Goal: Information Seeking & Learning: Learn about a topic

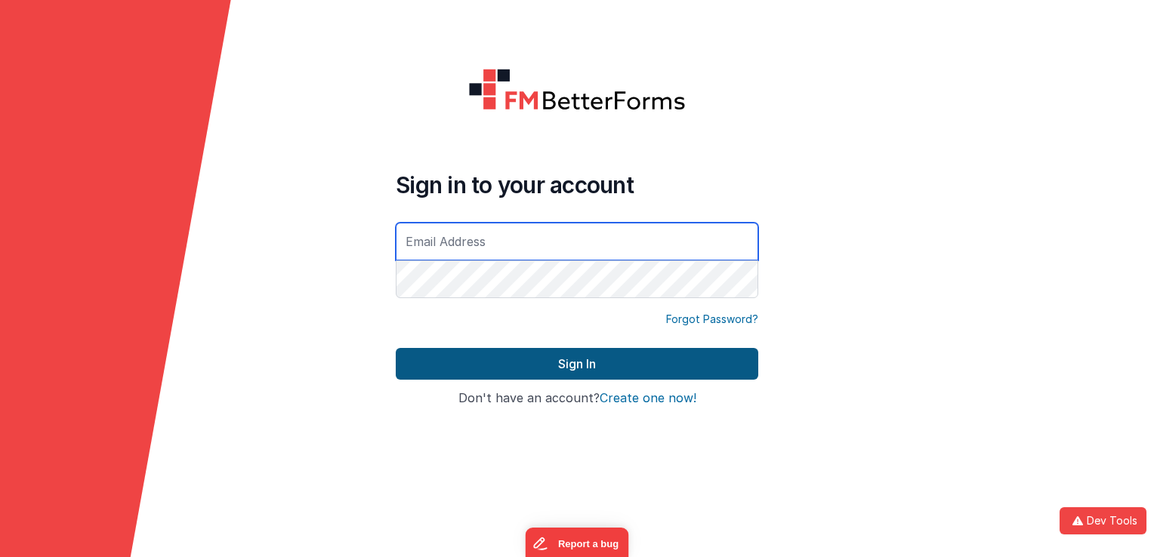
type input "[EMAIL_ADDRESS][DOMAIN_NAME]"
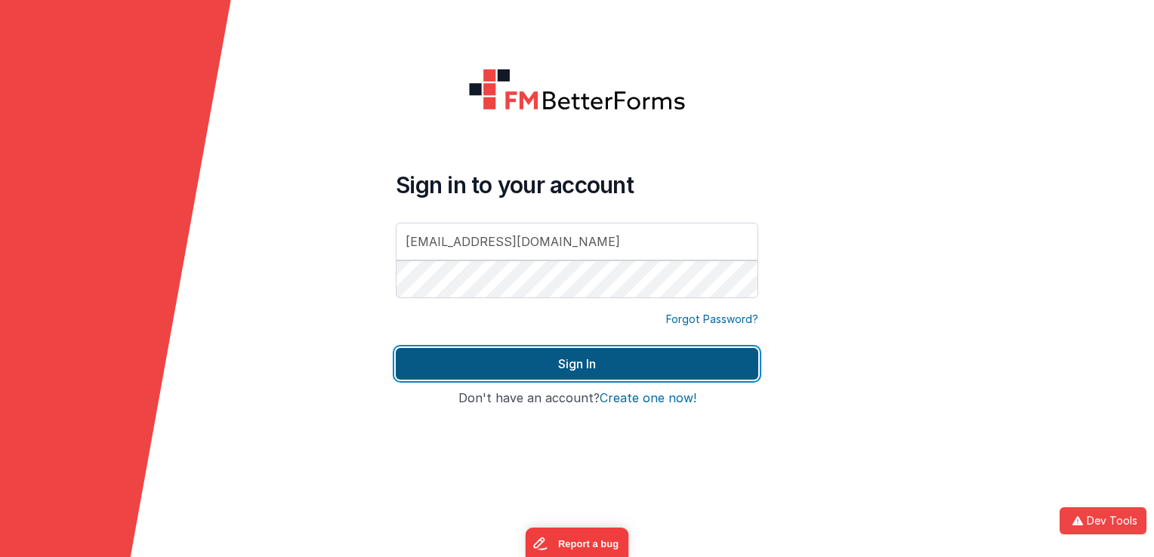
click at [548, 363] on button "Sign In" at bounding box center [577, 364] width 363 height 32
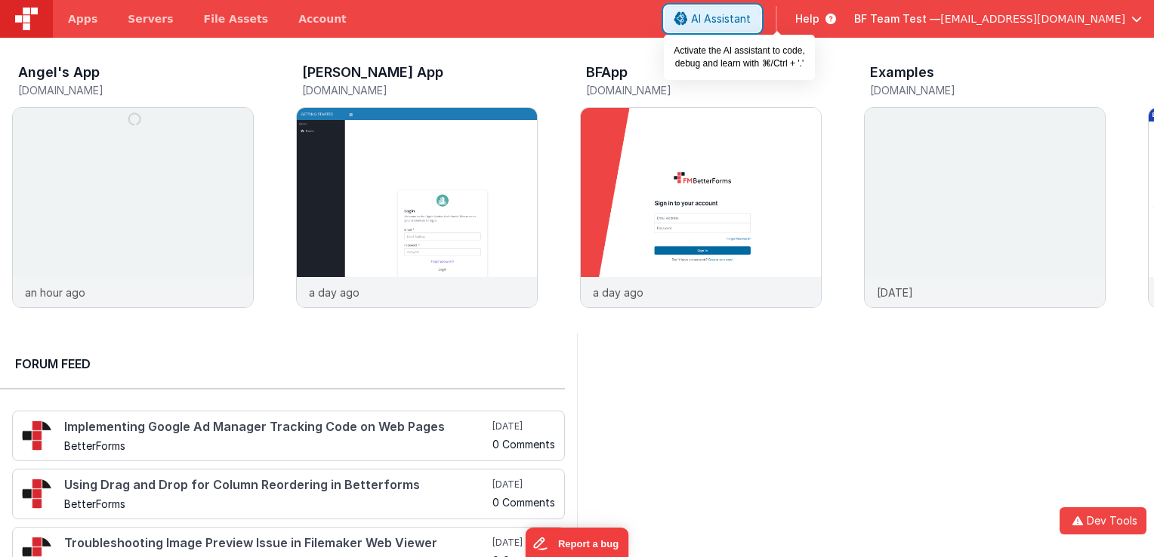
click at [751, 19] on span "AI Assistant" at bounding box center [721, 18] width 60 height 15
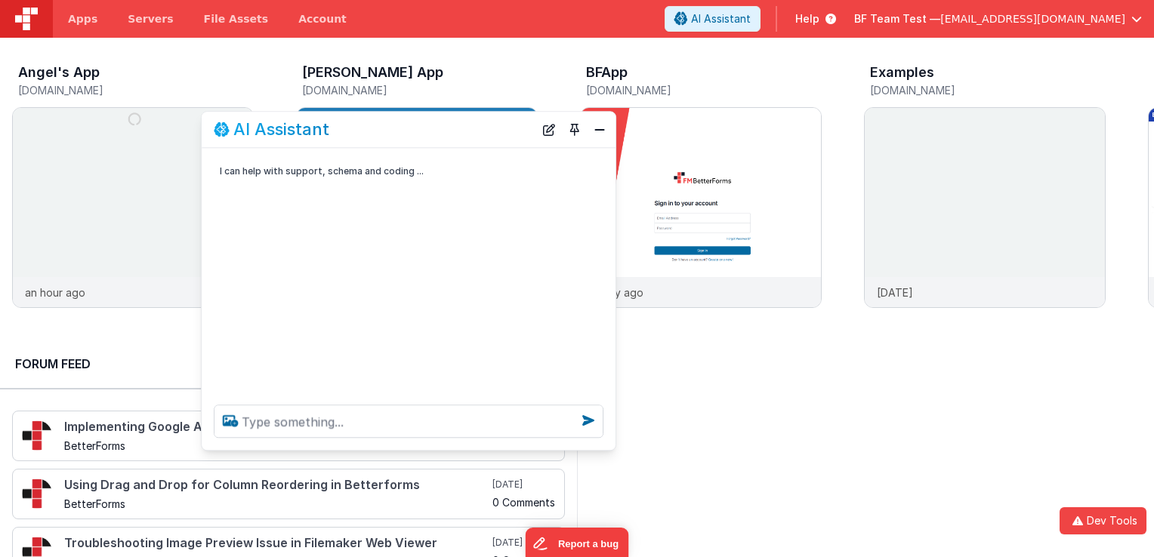
drag, startPoint x: 255, startPoint y: 227, endPoint x: 444, endPoint y: 131, distance: 211.8
click at [444, 131] on div "AI Assistant" at bounding box center [374, 130] width 320 height 18
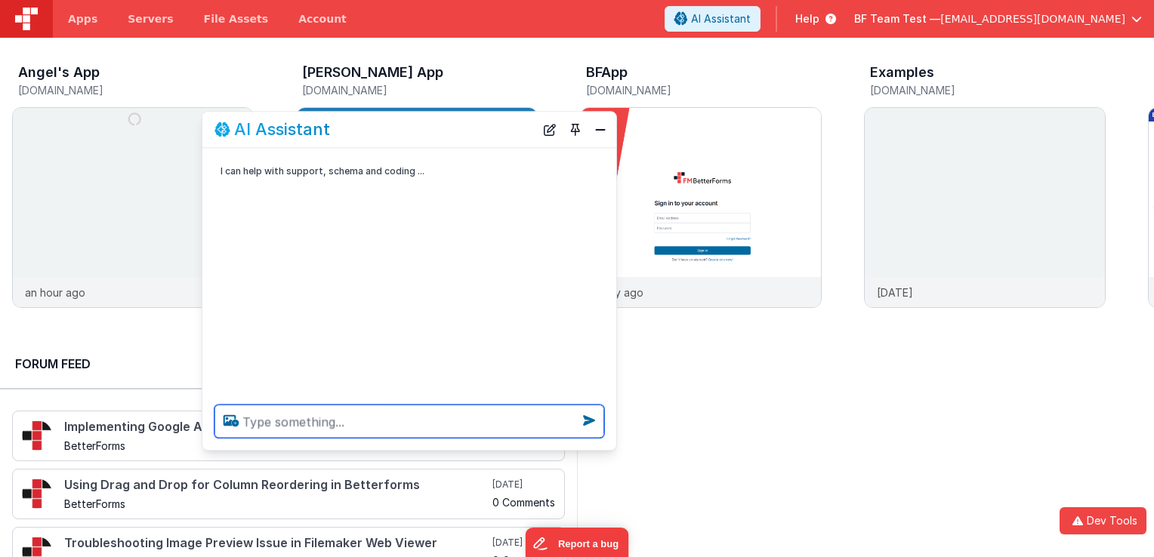
click at [341, 421] on textarea at bounding box center [410, 421] width 390 height 33
type textarea "summarize the friday live 'bf streaming api'"
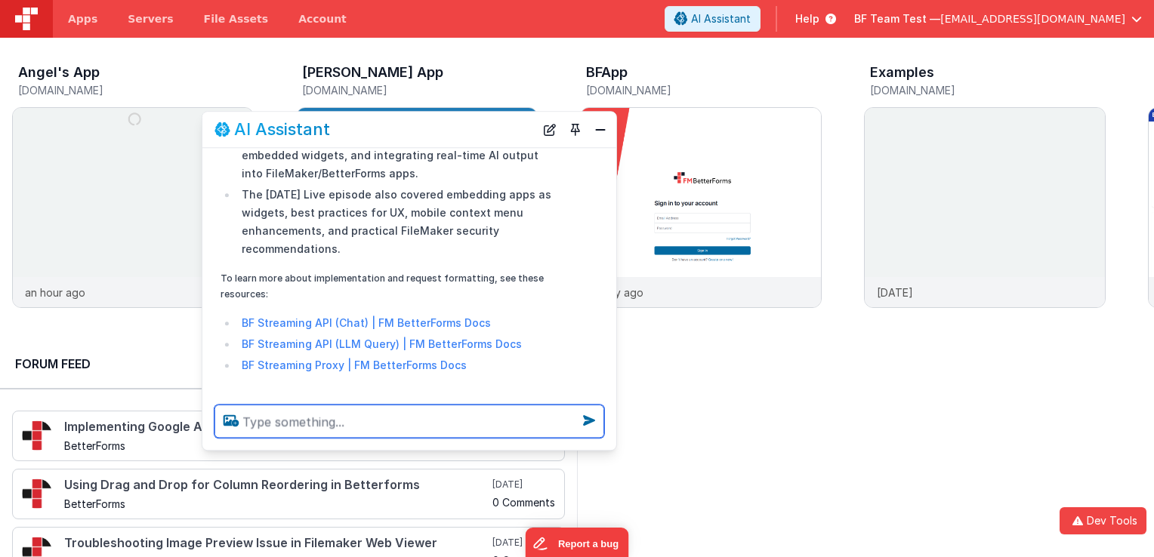
scroll to position [409, 0]
click at [380, 420] on textarea at bounding box center [410, 421] width 390 height 33
type textarea "what are the hot topics for 'bf streaming api'"
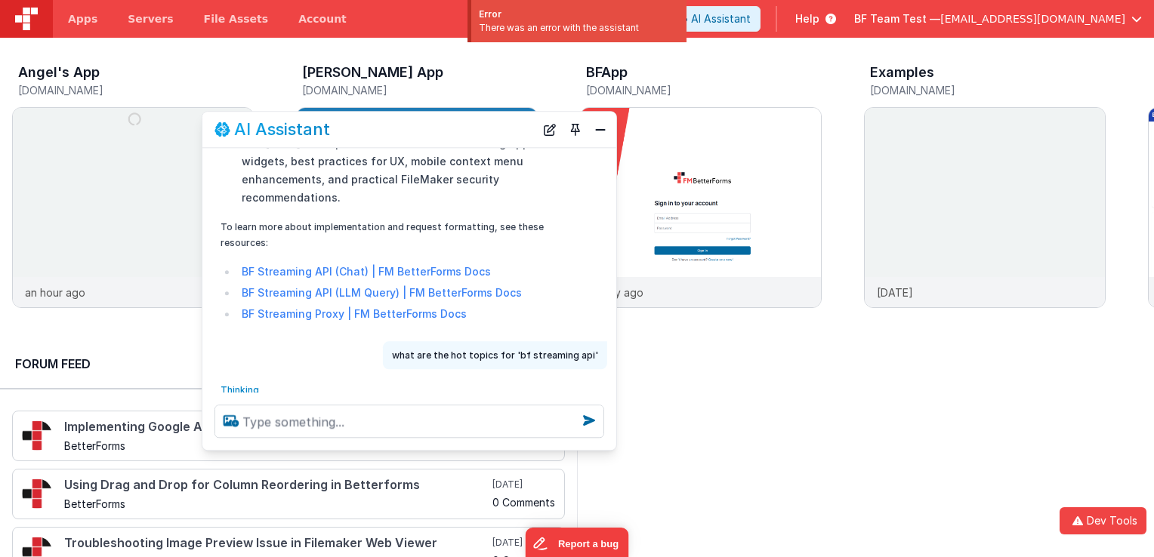
scroll to position [489, 0]
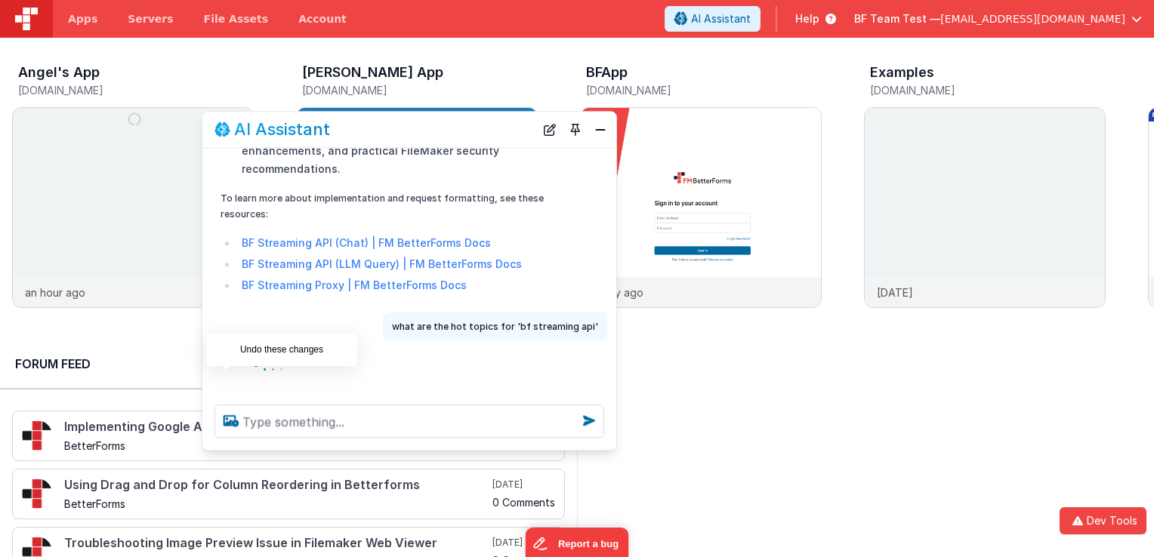
click at [234, 387] on icon at bounding box center [227, 399] width 24 height 24
type textarea "what are the hot topics for 'bf streaming api'"
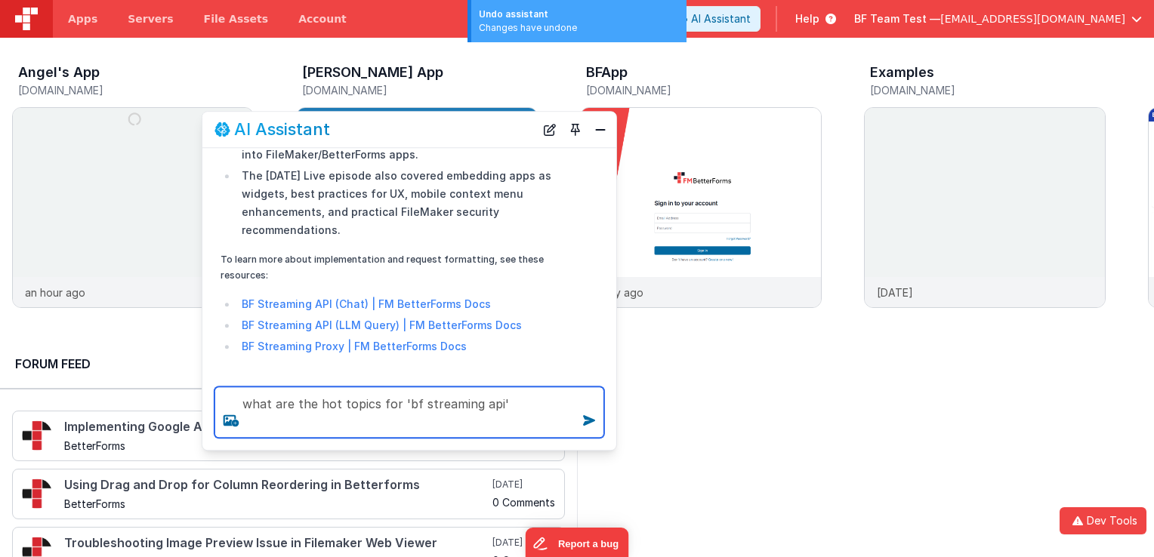
drag, startPoint x: 537, startPoint y: 412, endPoint x: 50, endPoint y: 403, distance: 487.3
click at [50, 403] on section "New Drag N' Drop Editor - Beta Preview Say good bye to hand-coding! Build faste…" at bounding box center [577, 316] width 1154 height 557
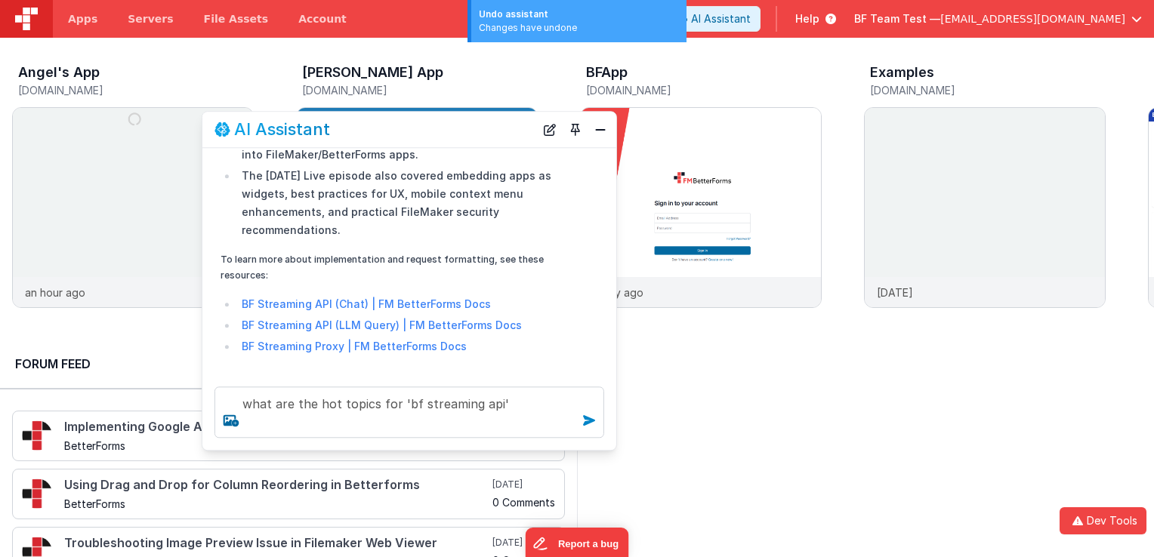
click at [584, 421] on icon at bounding box center [589, 421] width 24 height 24
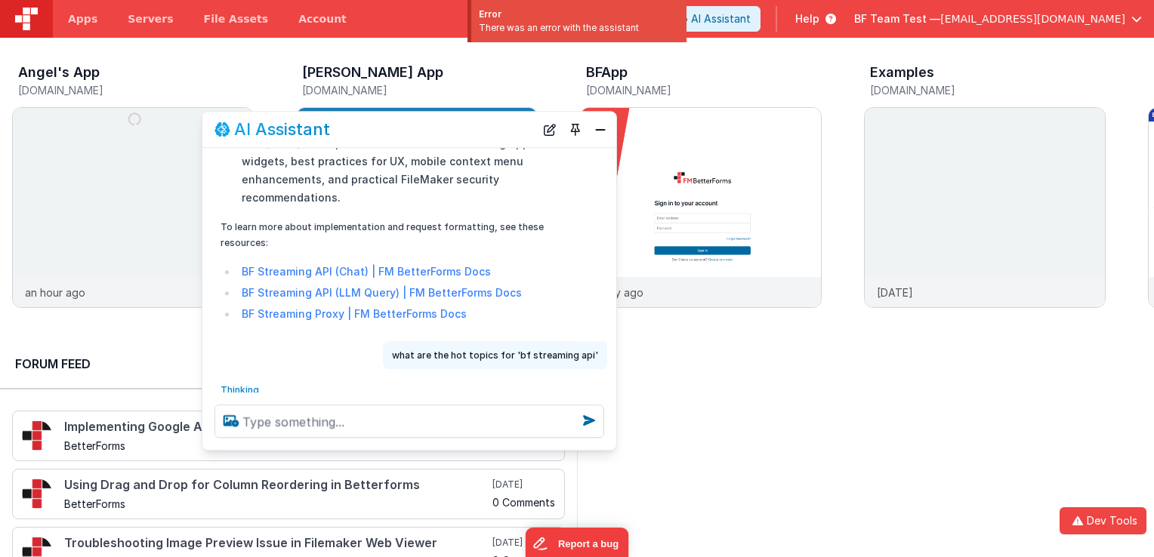
scroll to position [489, 0]
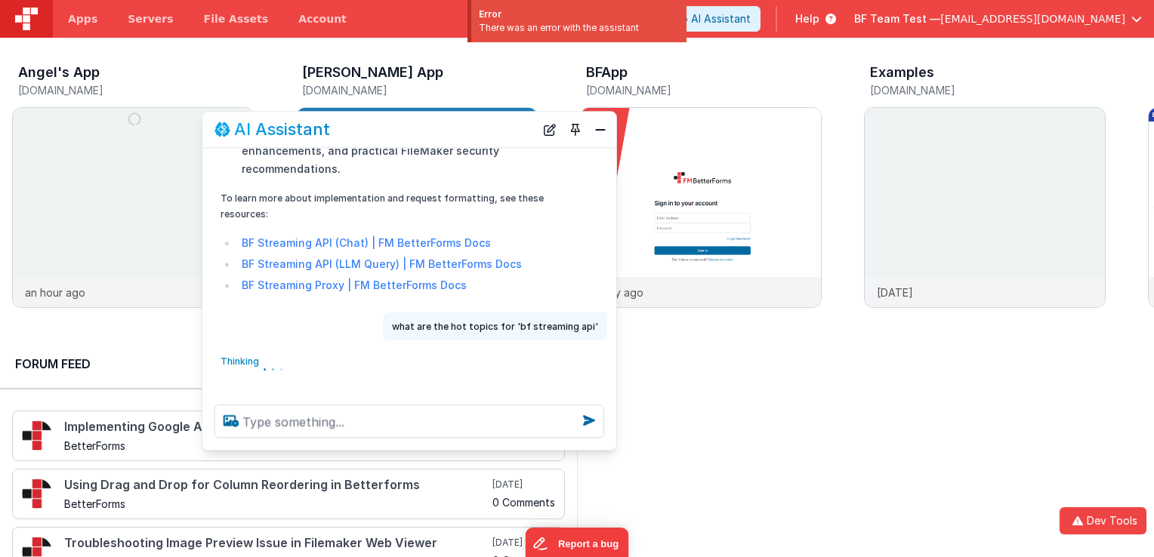
click at [456, 338] on div "I can help with support, schema and coding ... summarize the friday live 'bf st…" at bounding box center [409, 270] width 414 height 245
click at [301, 313] on div "what are the hot topics for 'bf streaming api'" at bounding box center [404, 327] width 405 height 28
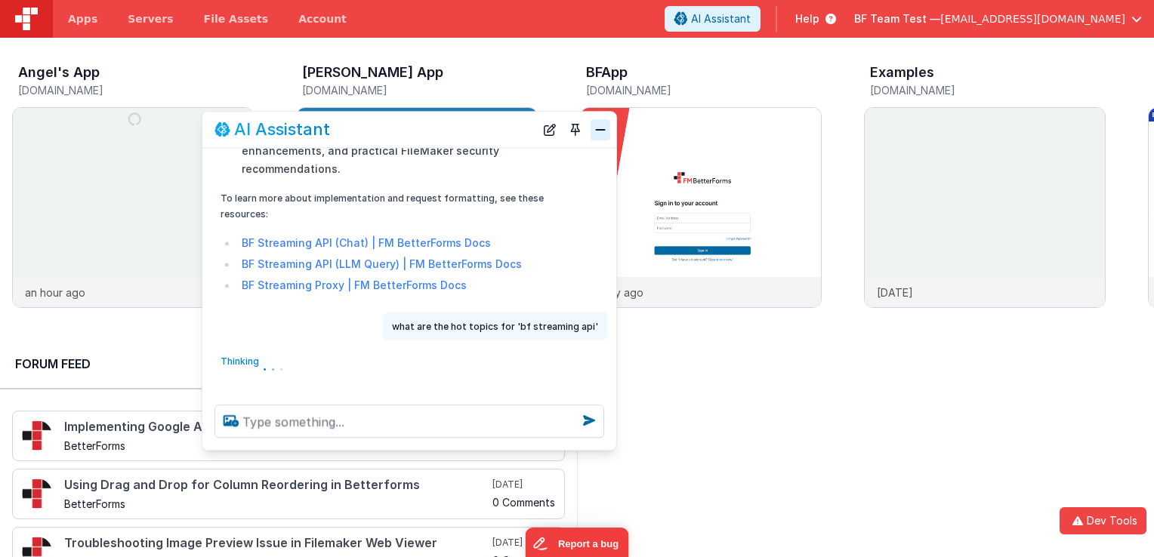
click at [604, 137] on button "Close" at bounding box center [601, 129] width 20 height 21
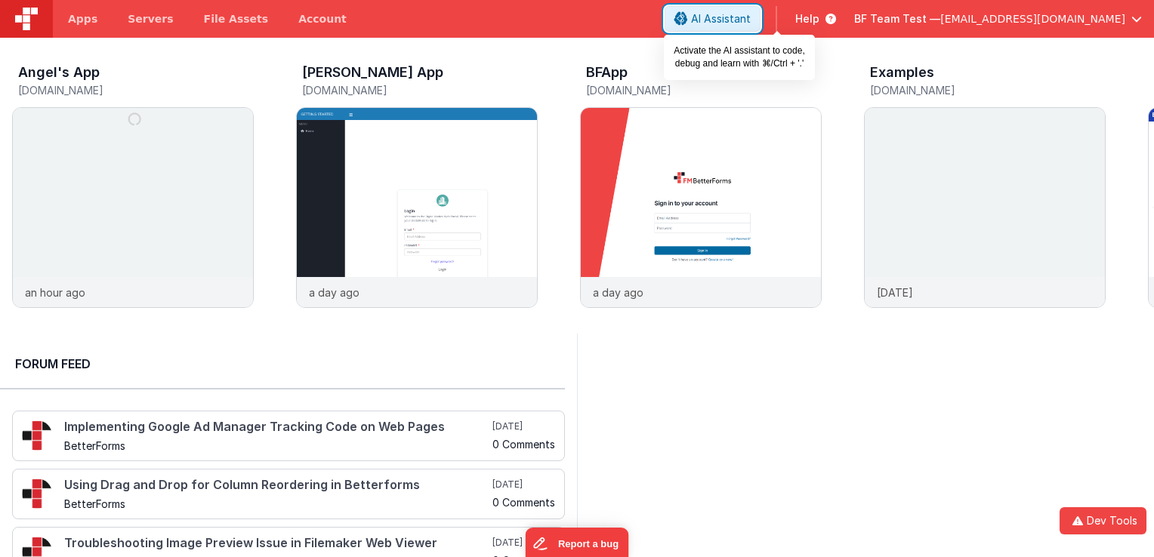
click at [755, 20] on button "AI Assistant" at bounding box center [713, 19] width 96 height 26
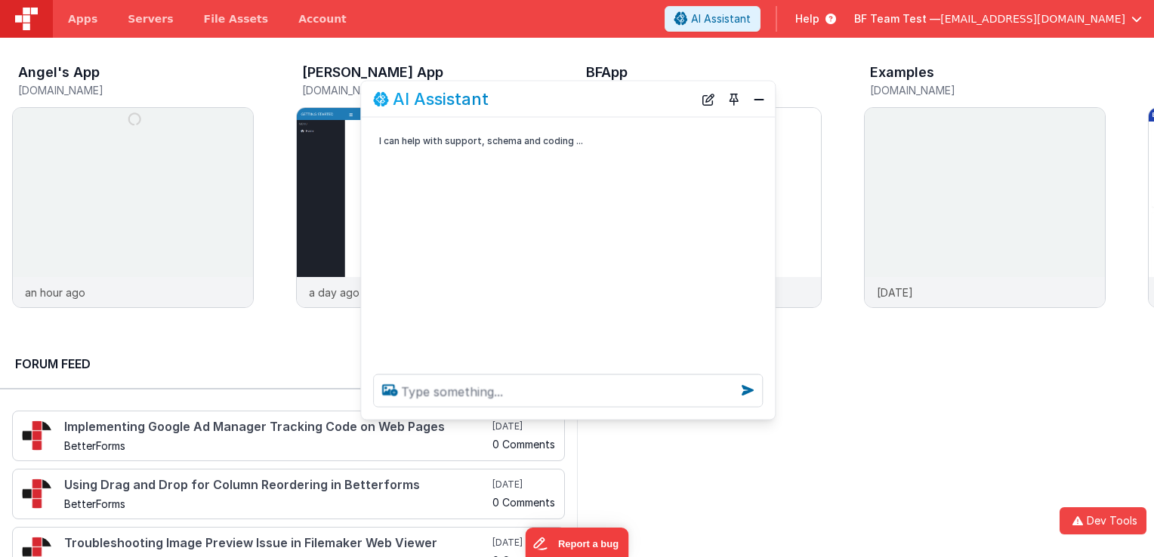
drag, startPoint x: 236, startPoint y: 237, endPoint x: 736, endPoint y: 63, distance: 529.3
click at [578, 113] on div "AI Assistant" at bounding box center [568, 100] width 414 height 36
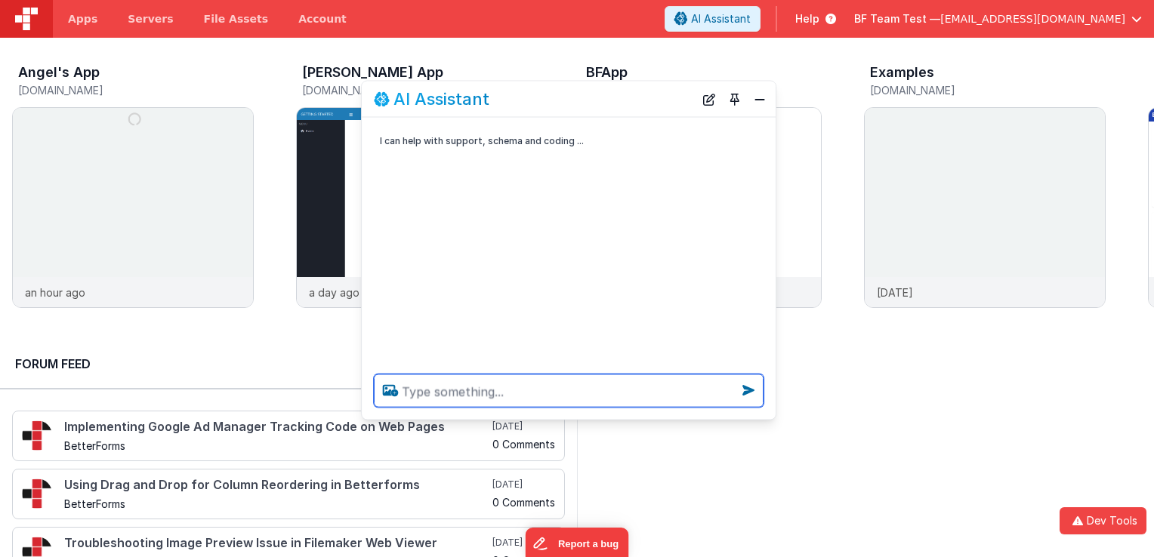
click at [563, 381] on textarea at bounding box center [569, 391] width 390 height 33
type textarea "what are the hot topics for fl 'debris tech'"
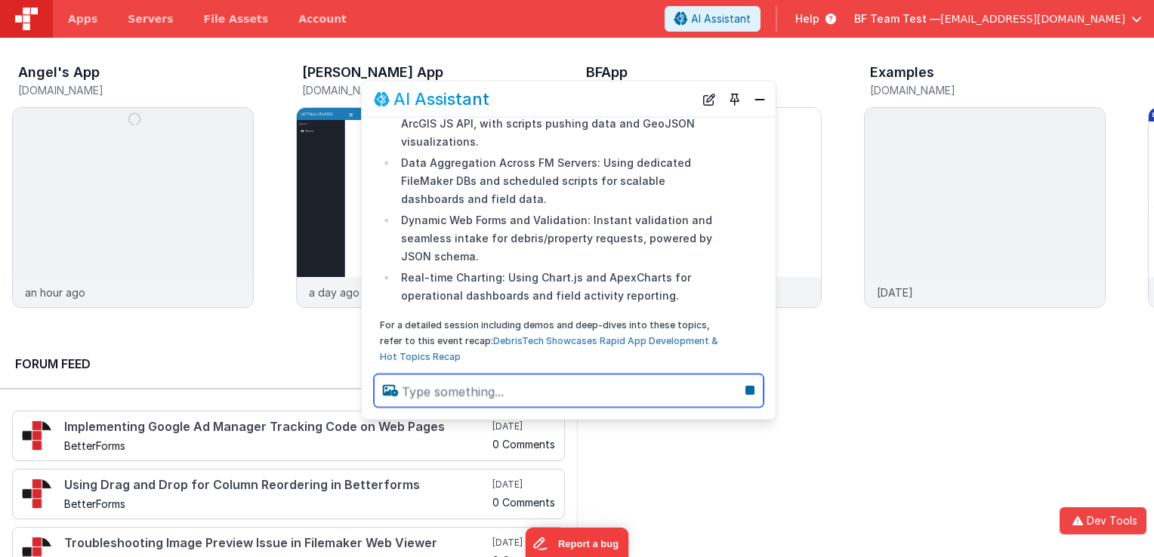
scroll to position [415, 0]
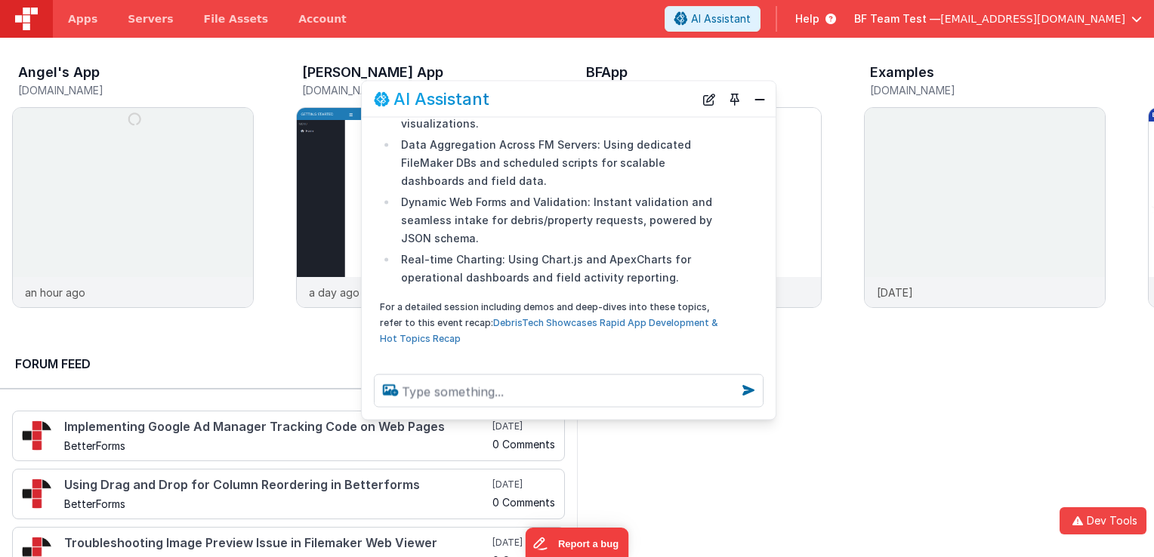
click at [559, 316] on link "DebrisTech Showcases Rapid App Development & Hot Topics Recap" at bounding box center [549, 329] width 338 height 27
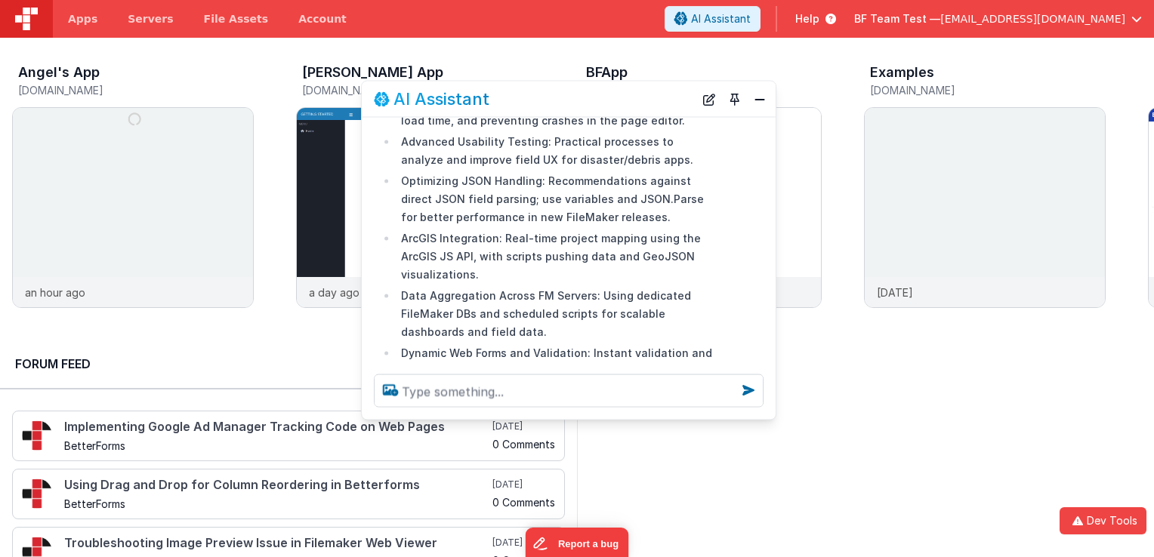
click at [451, 307] on li "Data Aggregation Across FM Servers: Using dedicated FileMaker DBs and scheduled…" at bounding box center [558, 313] width 322 height 54
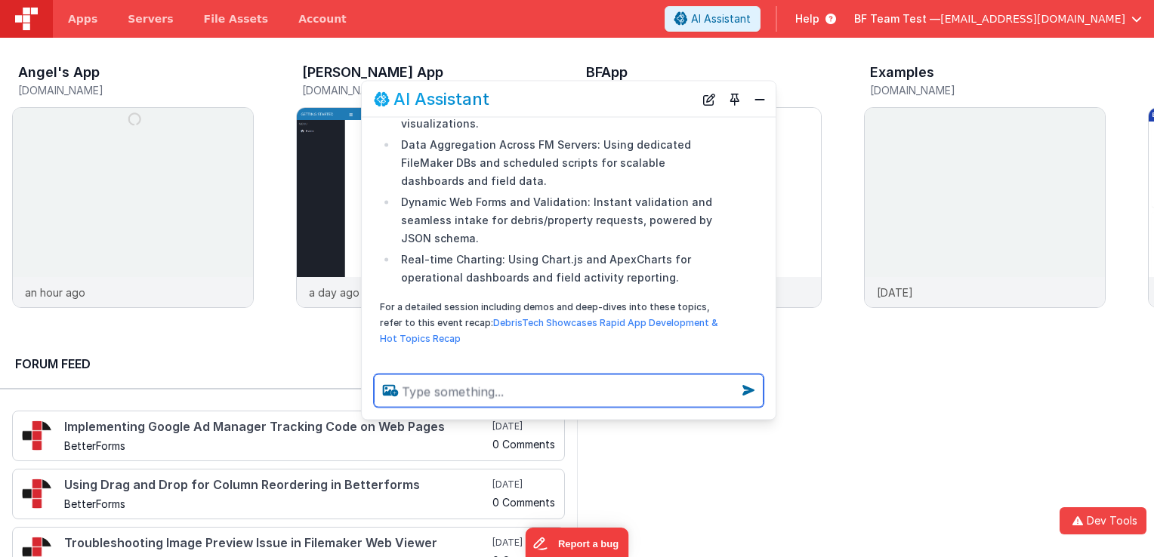
click at [518, 389] on textarea at bounding box center [569, 391] width 390 height 33
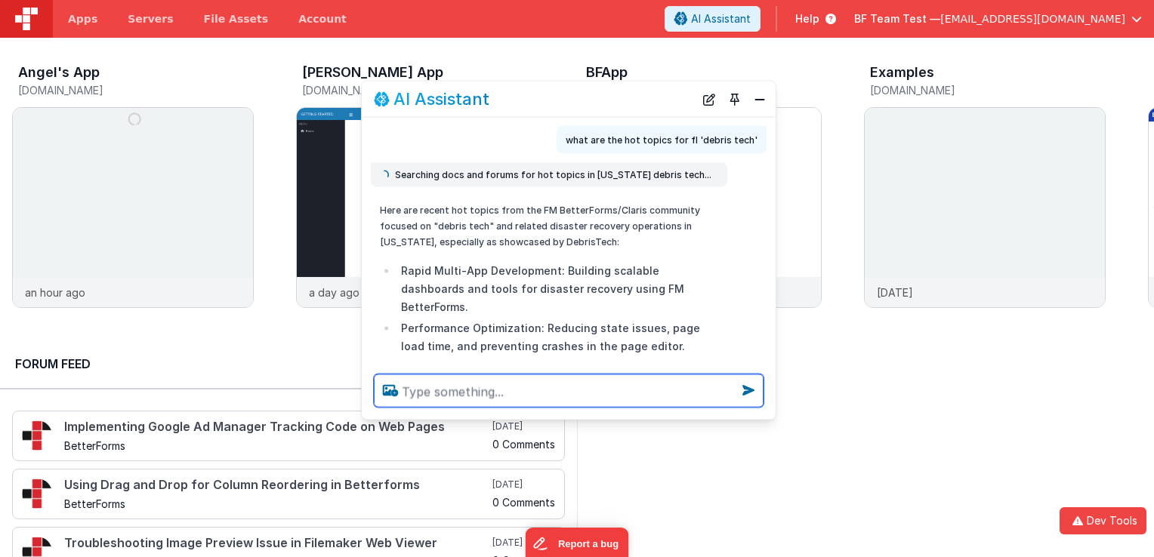
scroll to position [0, 0]
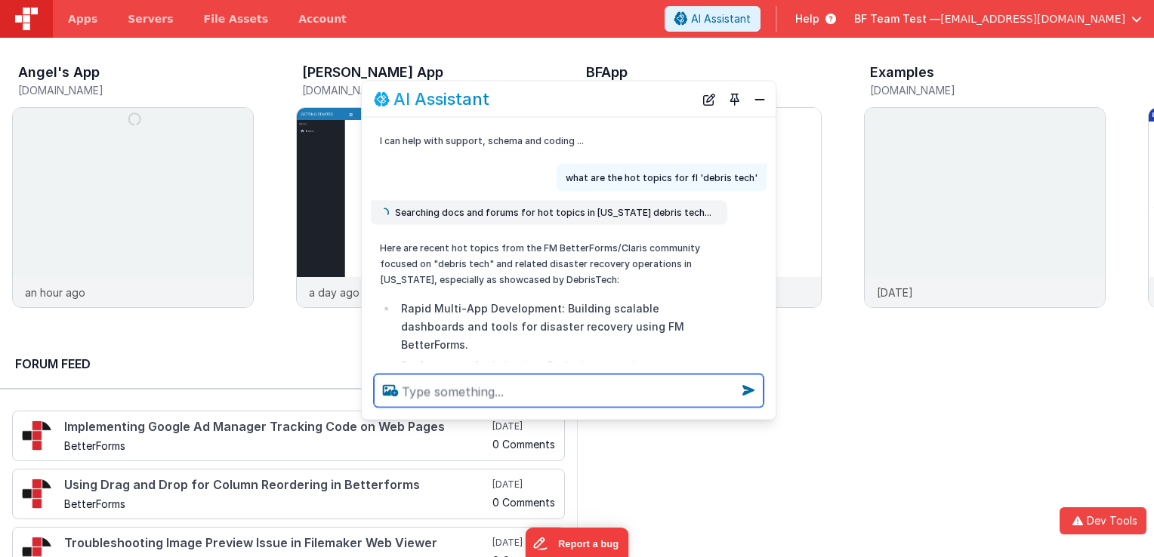
click at [542, 391] on textarea at bounding box center [569, 391] width 390 height 33
type textarea "what is debris tech?"
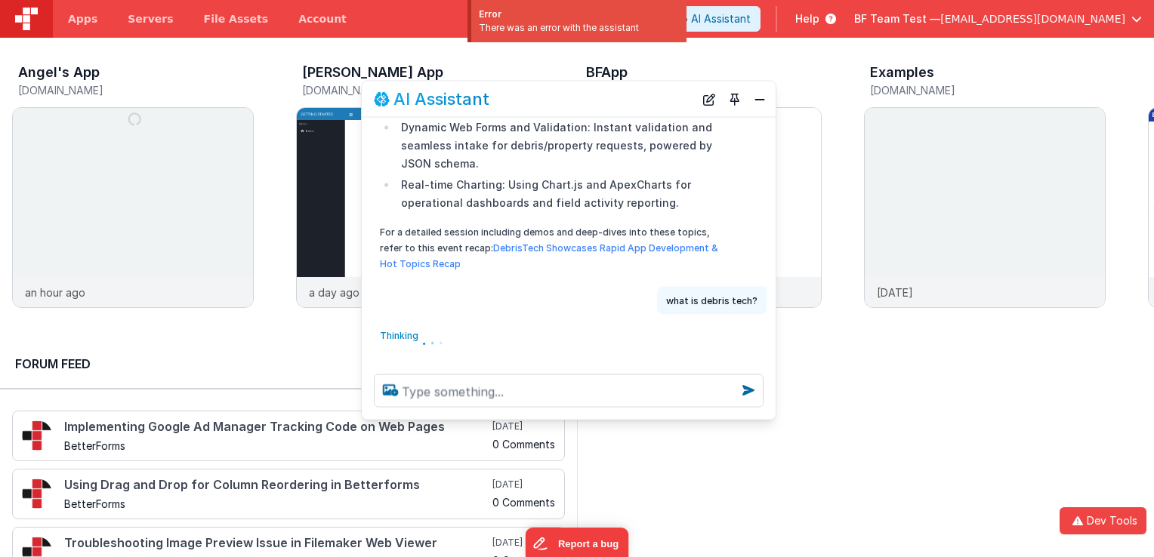
scroll to position [494, 0]
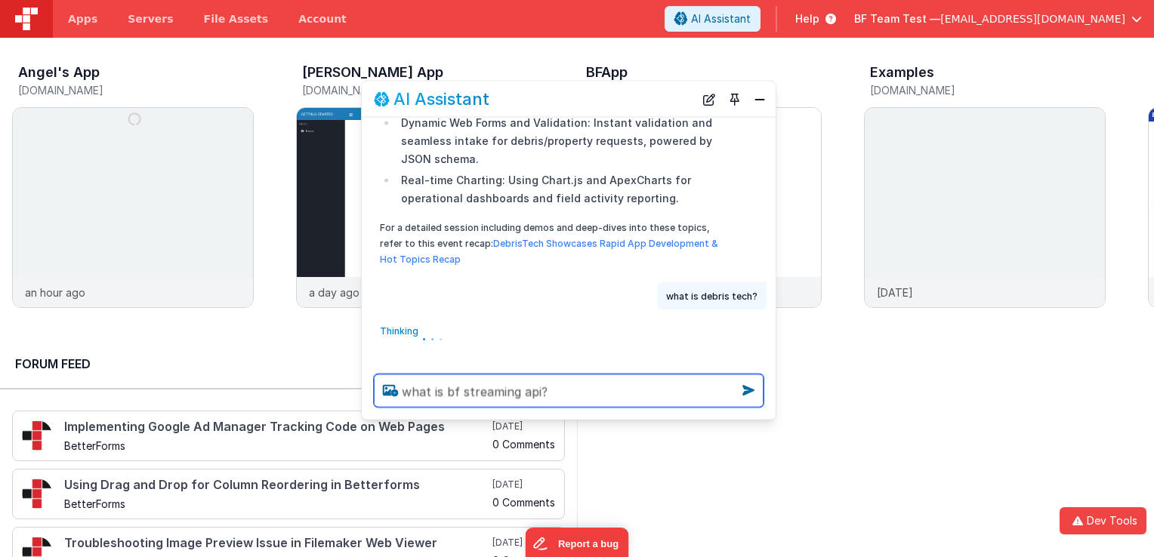
type textarea "what is bf streaming api?"
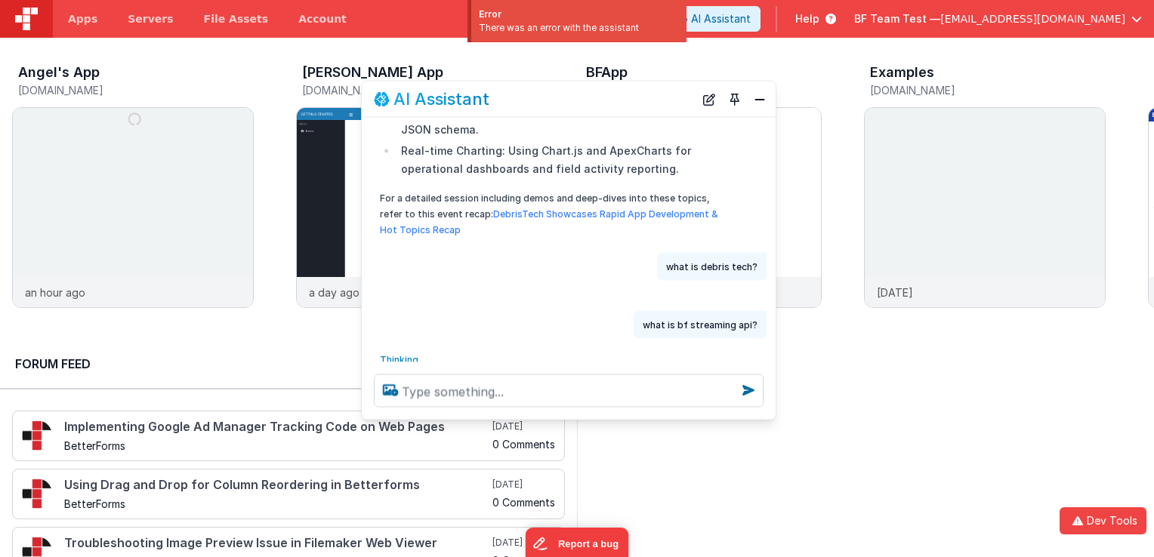
scroll to position [552, 0]
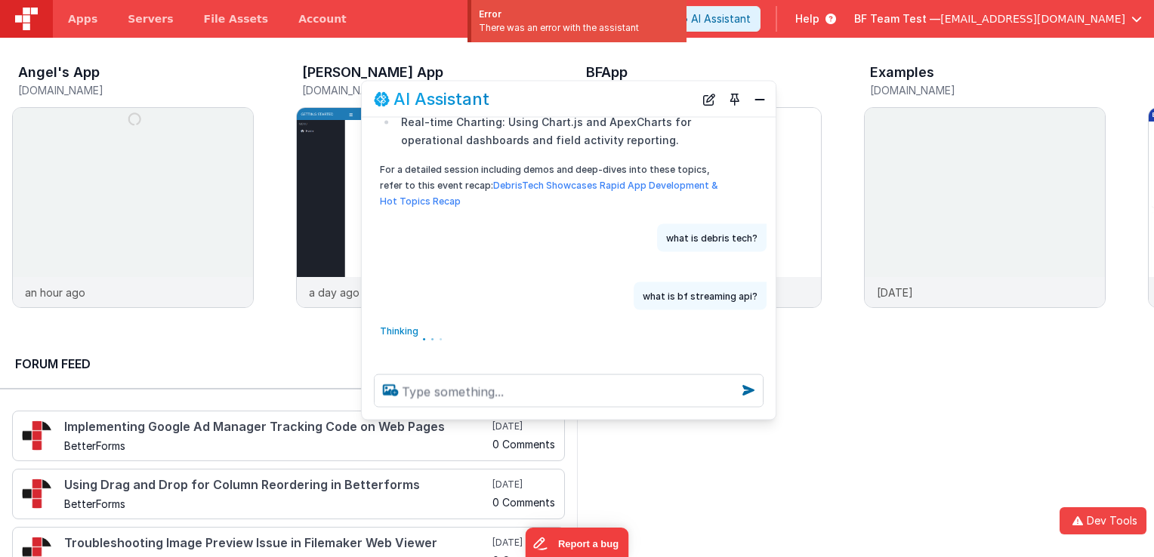
click at [542, 288] on div "what is bf streaming api?" at bounding box center [564, 296] width 405 height 28
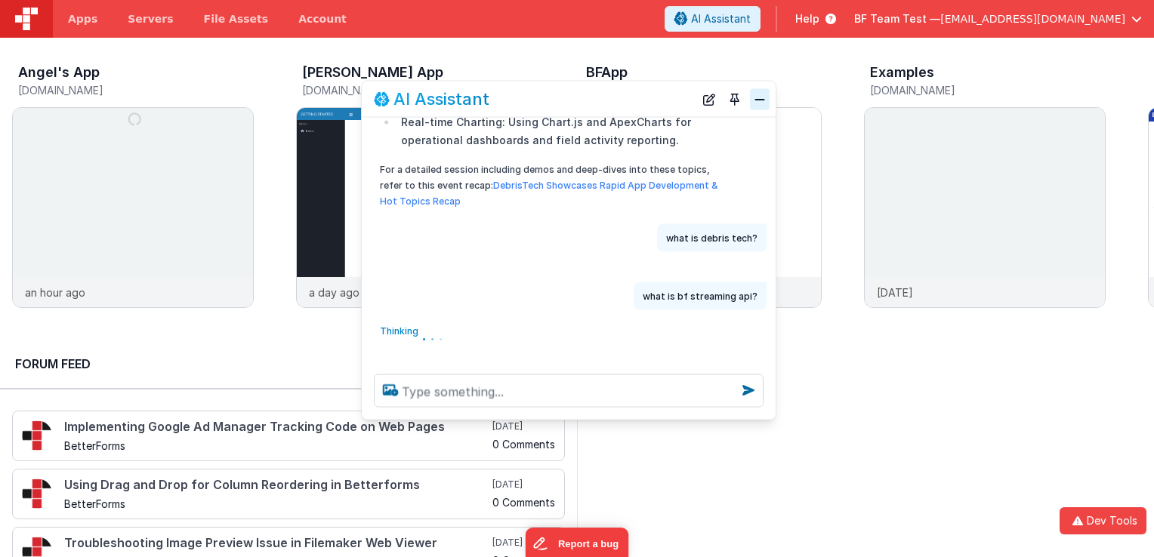
click at [764, 97] on button "Close" at bounding box center [760, 98] width 20 height 21
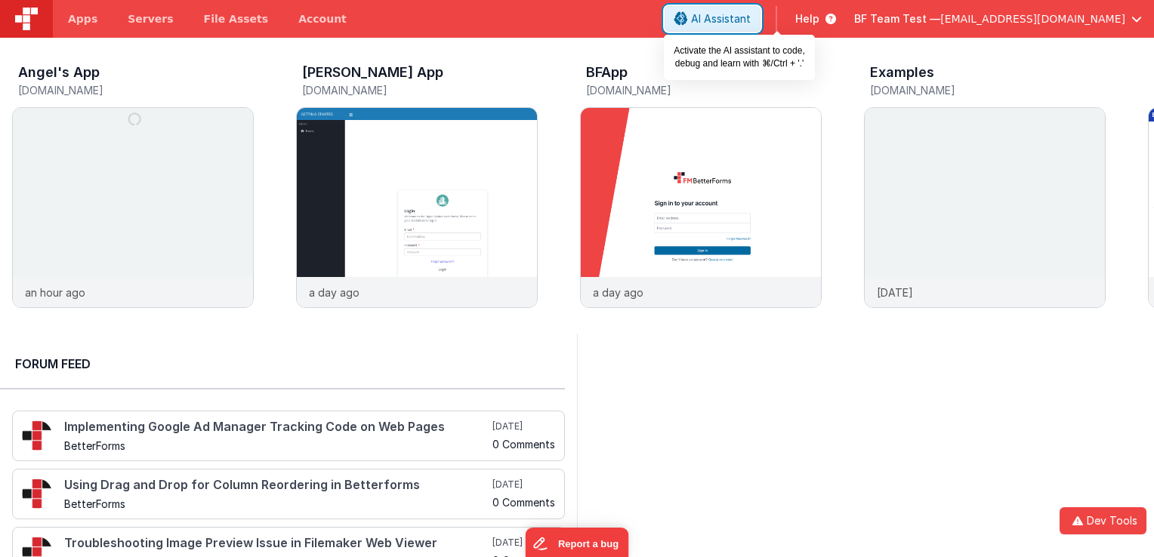
click at [751, 20] on span "AI Assistant" at bounding box center [721, 18] width 60 height 15
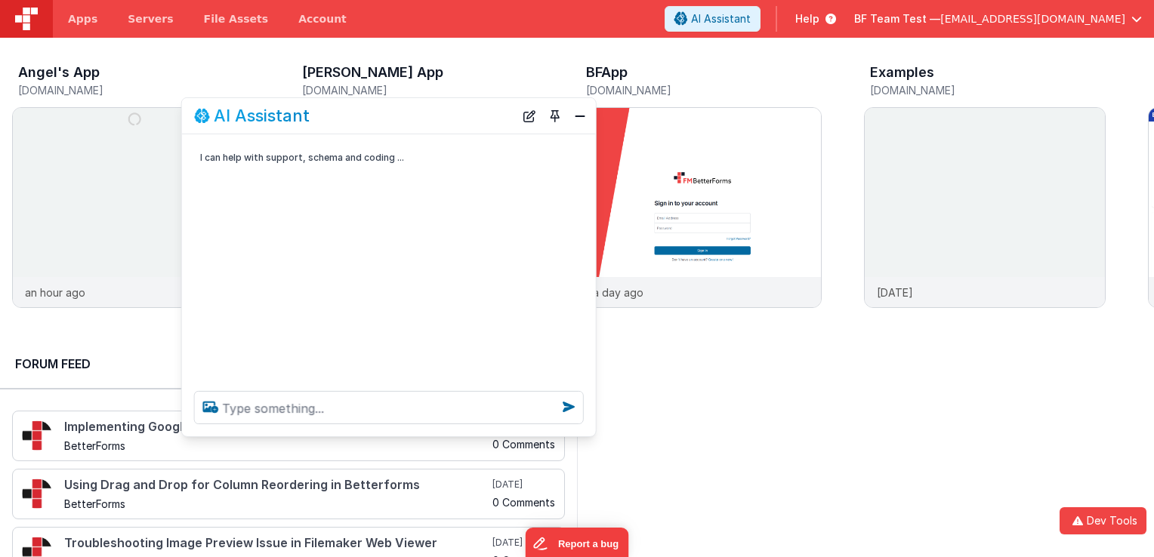
drag, startPoint x: 259, startPoint y: 225, endPoint x: 429, endPoint y: 115, distance: 202.6
click at [429, 115] on div "AI Assistant" at bounding box center [354, 116] width 320 height 18
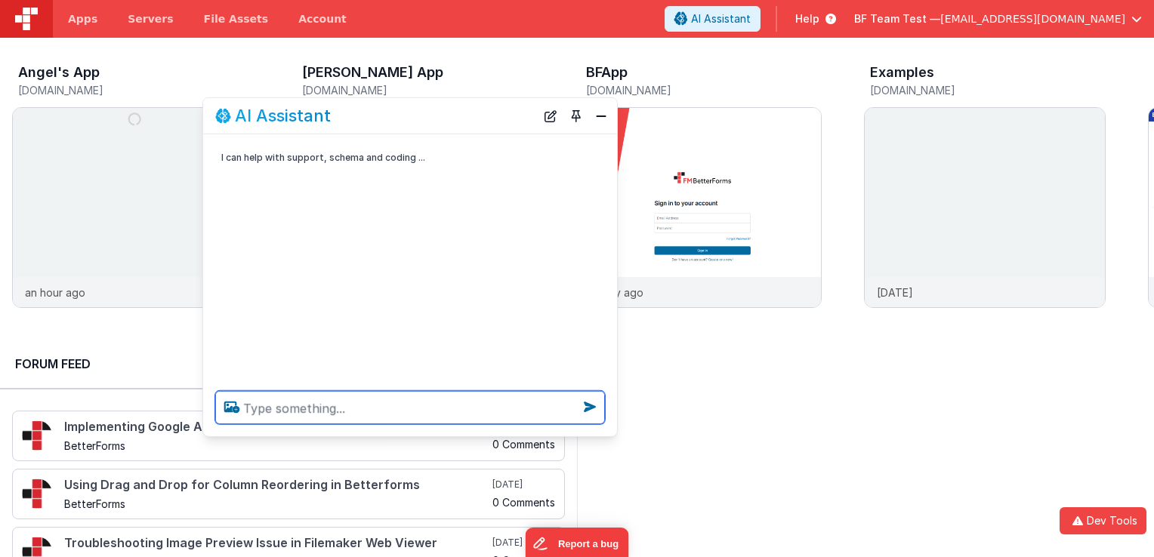
click at [384, 409] on textarea at bounding box center [410, 407] width 390 height 33
type textarea "what is debris tech?"
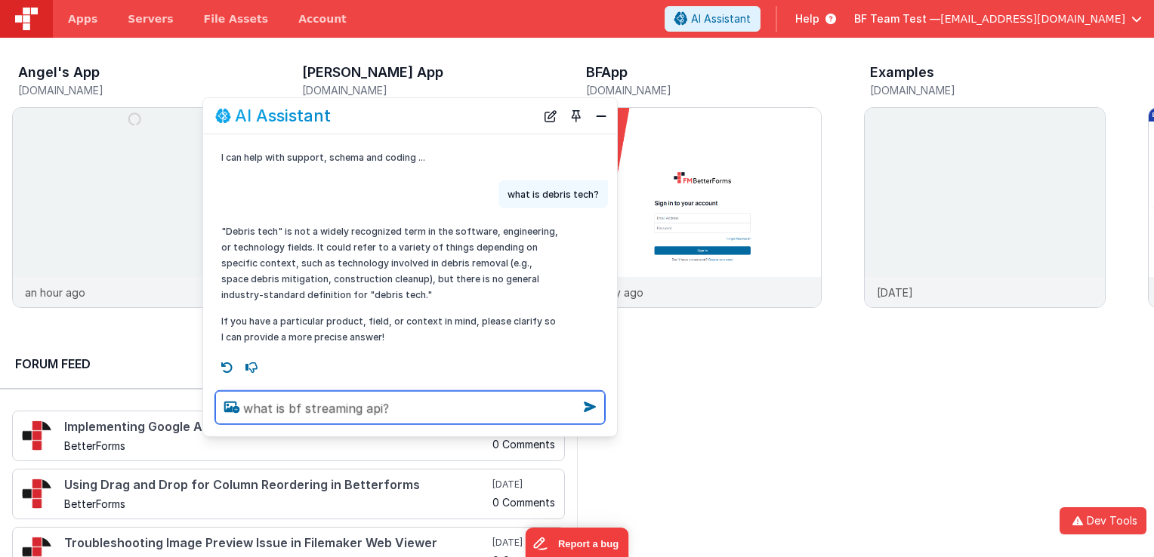
type textarea "what is bf streaming api?"
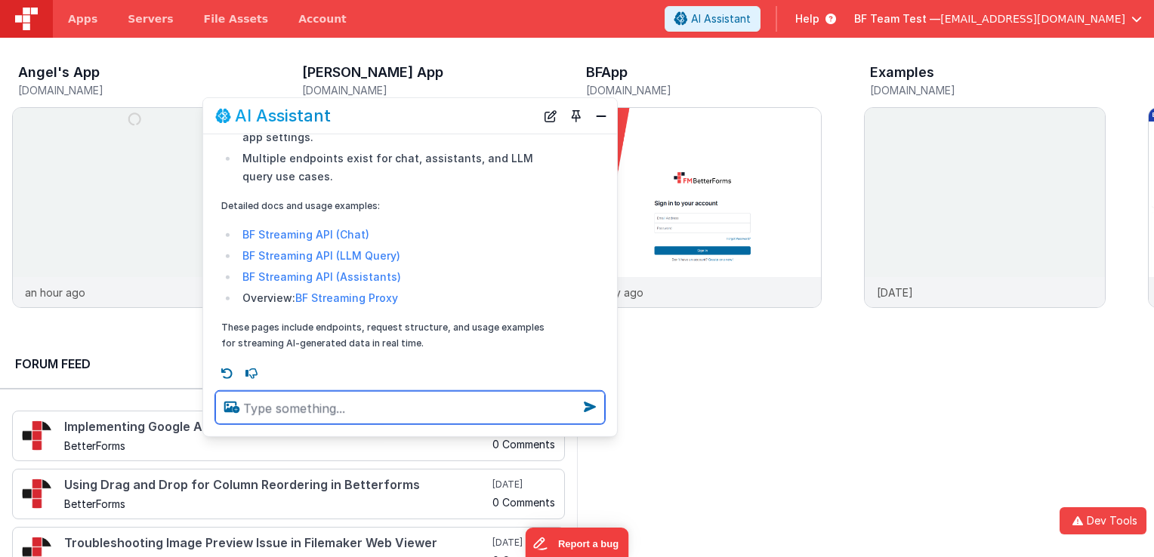
scroll to position [568, 0]
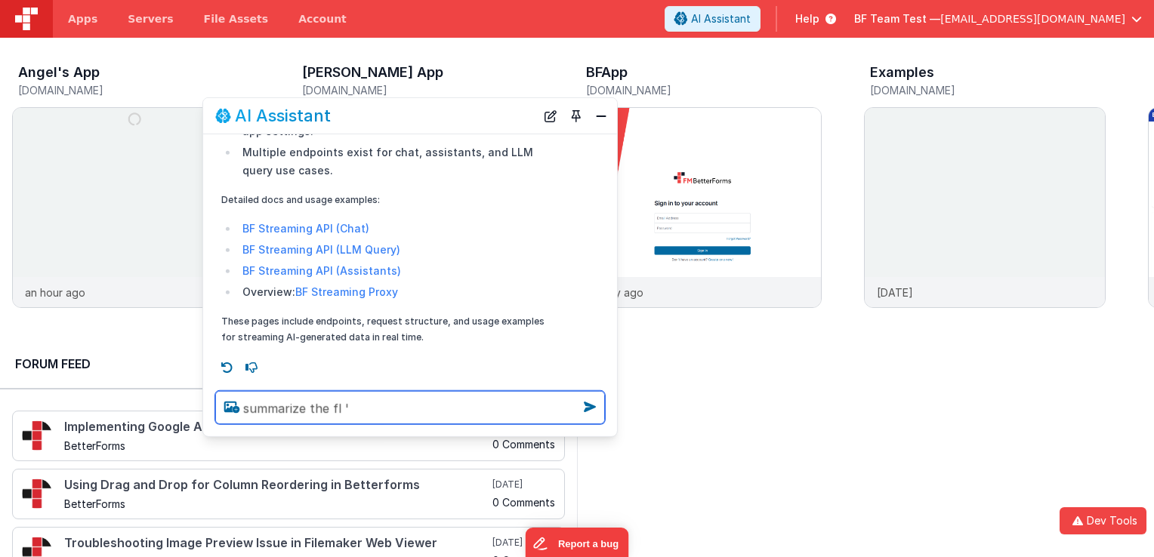
paste textarea "DnD , ai , qna"
type textarea "summarize the fl 'DnD , ai , qna'"
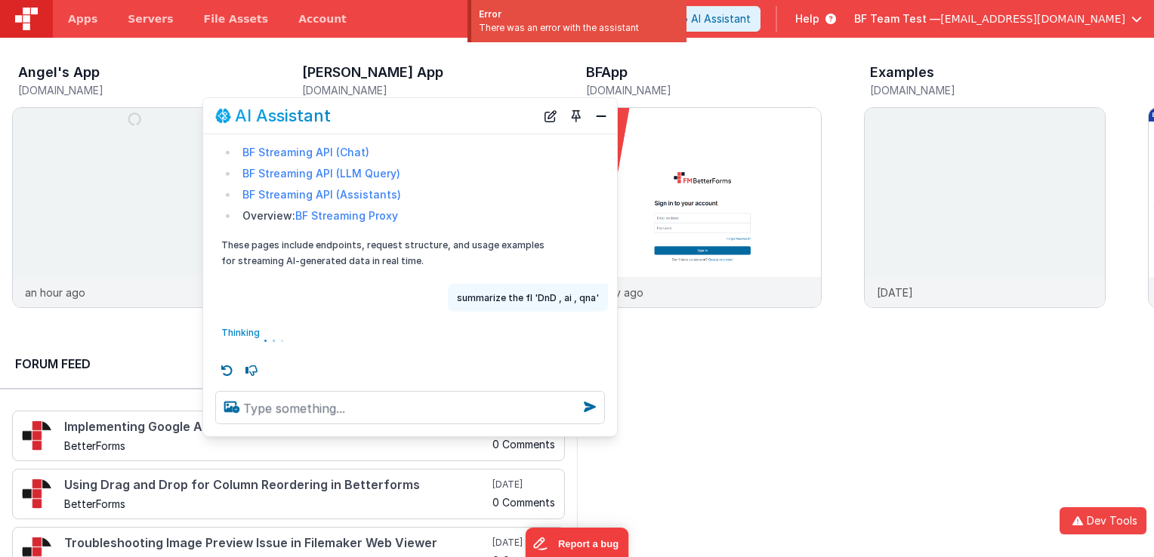
scroll to position [647, 0]
click at [478, 290] on p "summarize the fl 'DnD , ai , qna'" at bounding box center [528, 295] width 142 height 16
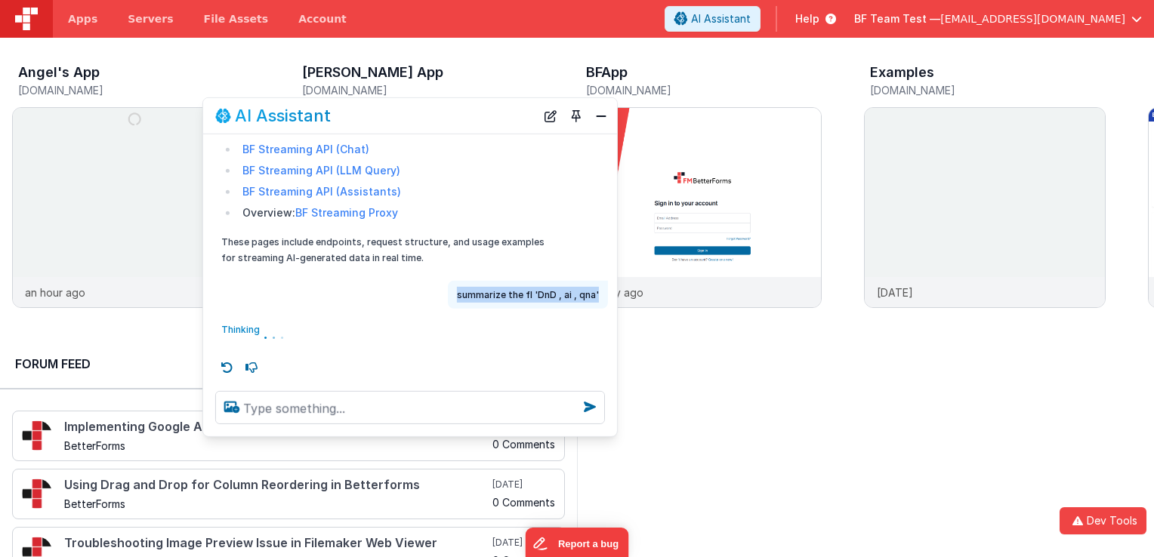
drag, startPoint x: 457, startPoint y: 292, endPoint x: 599, endPoint y: 297, distance: 142.1
click at [599, 297] on div "summarize the fl 'DnD , ai , qna'" at bounding box center [528, 295] width 160 height 28
copy p "summarize the fl 'DnD , ai , qna'"
click at [605, 125] on button "Close" at bounding box center [601, 115] width 20 height 21
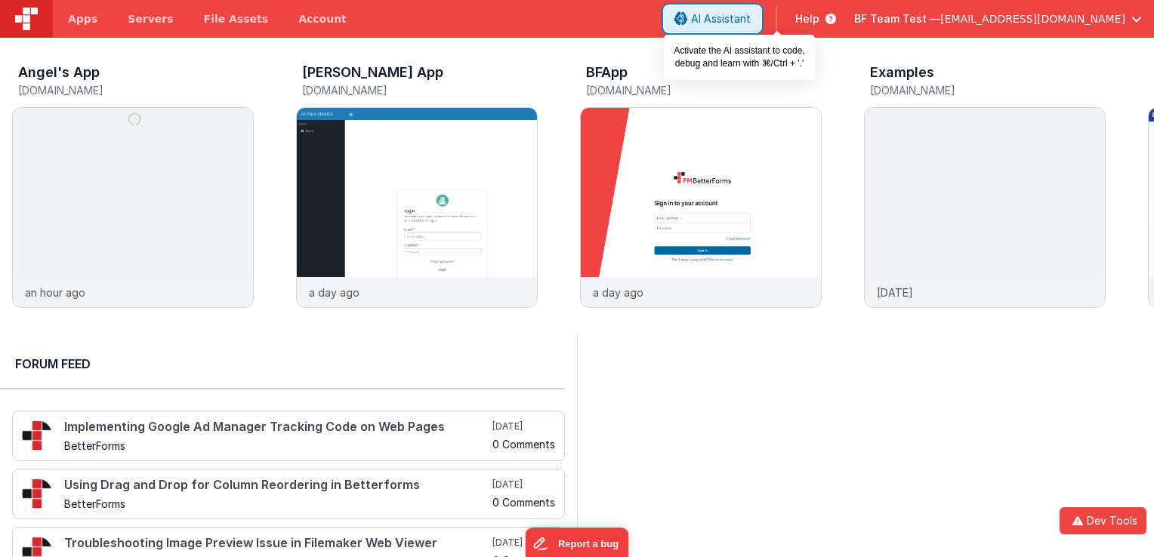
click at [688, 19] on icon at bounding box center [682, 19] width 14 height 1
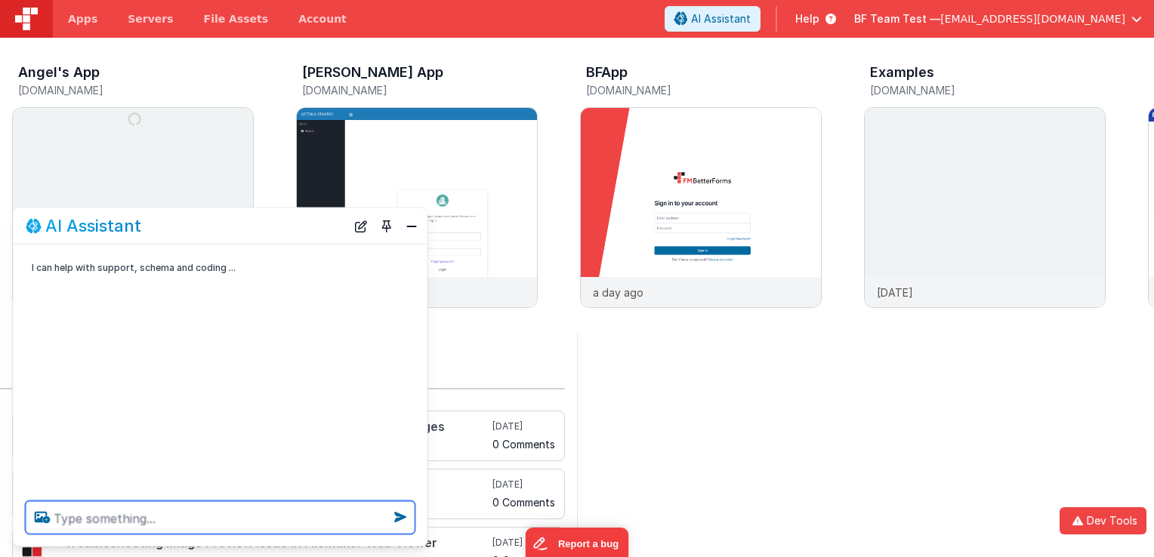
paste textarea "summarize the fl 'DnD , ai , qna'"
type textarea "summarize the fl 'DnD , ai , qna'"
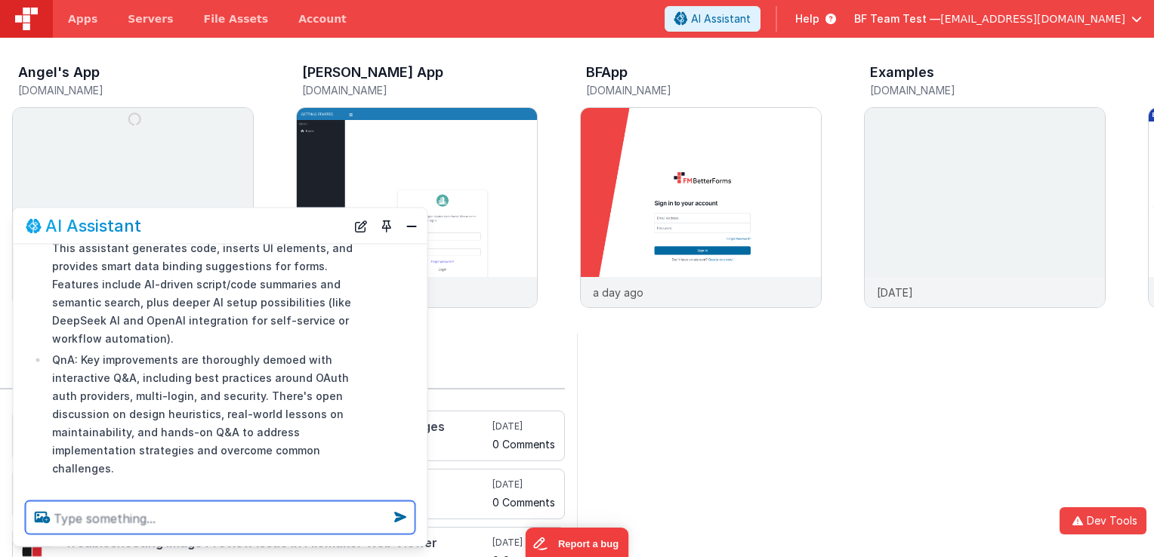
scroll to position [316, 0]
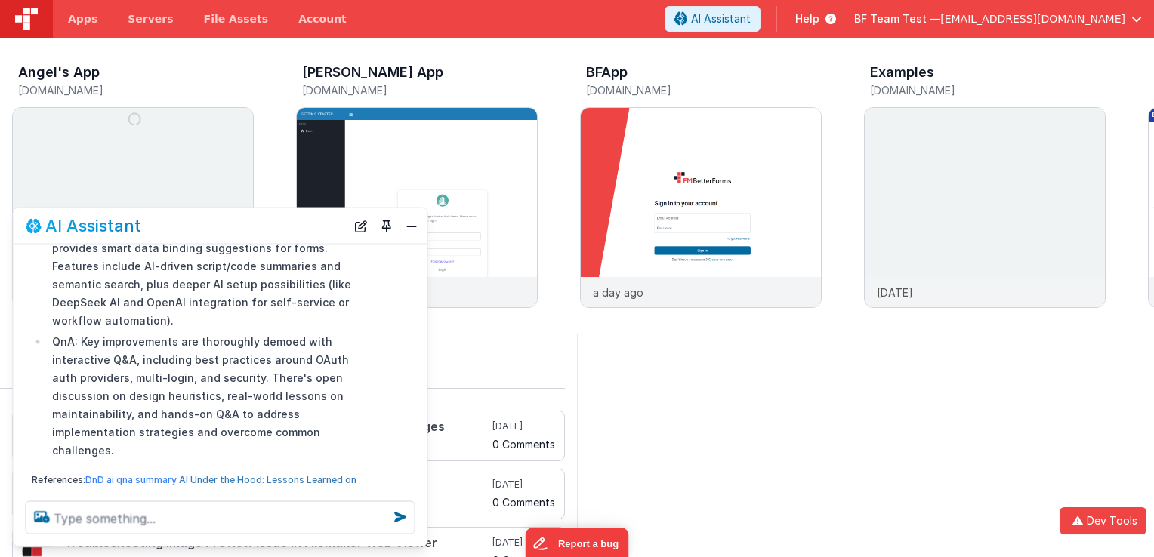
click at [181, 474] on link "AI Under the Hood: Lessons Learned on Generative AI & New FM BetterForms Tools" at bounding box center [194, 487] width 325 height 27
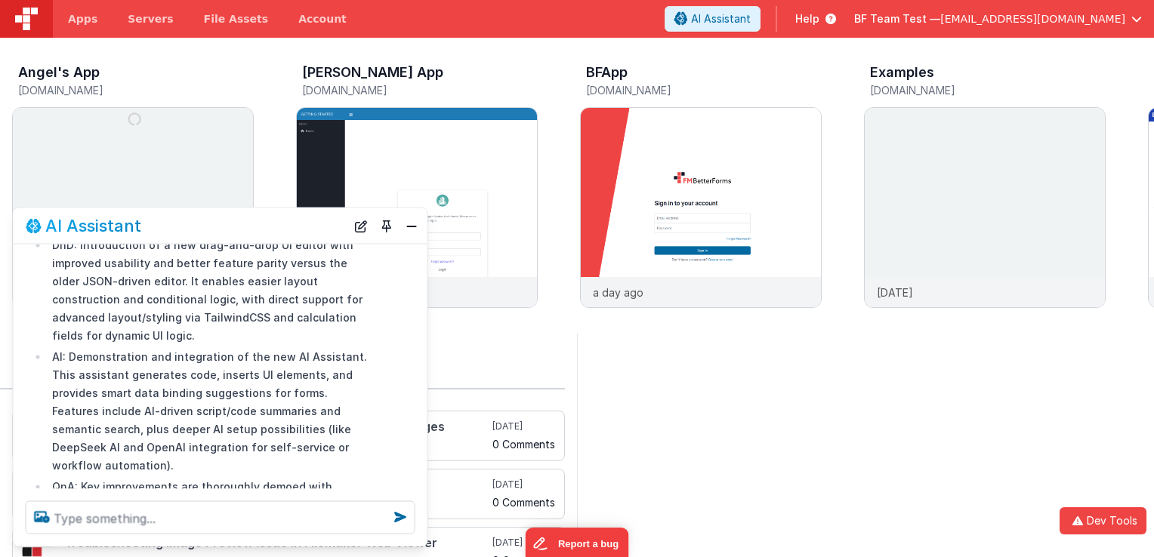
scroll to position [165, 0]
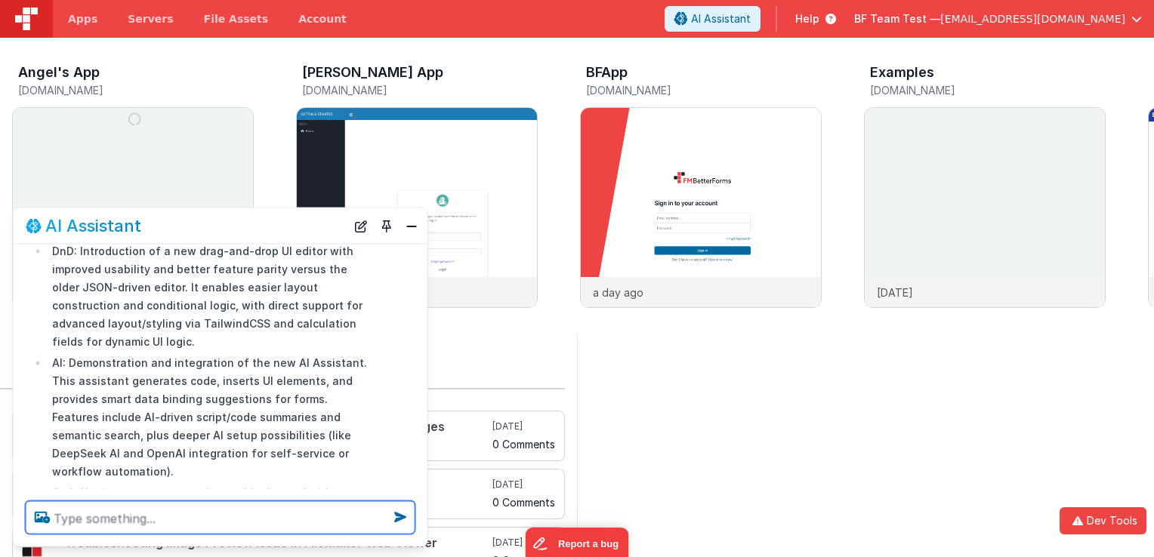
click at [215, 511] on textarea at bounding box center [221, 518] width 390 height 33
type textarea "what are the hot topics for this fl?"
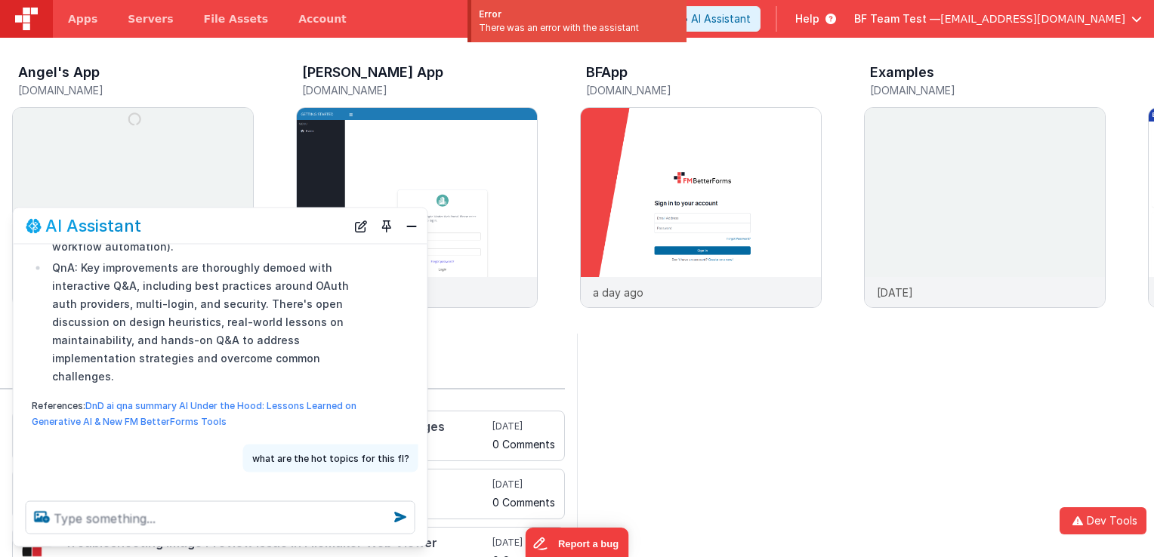
scroll to position [395, 0]
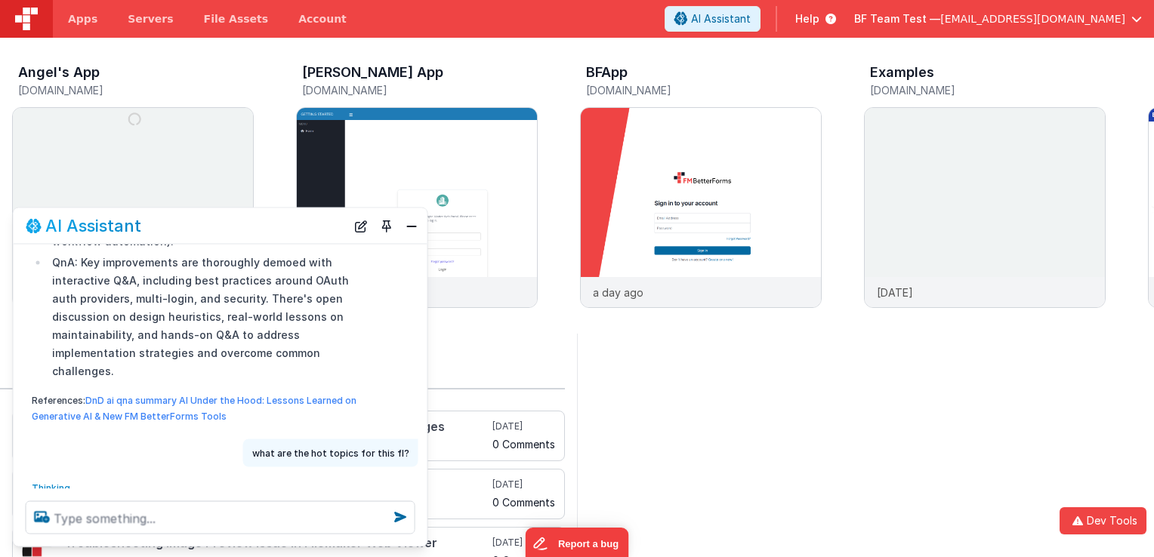
click at [391, 352] on div "Here's a summary of the FL (Friday Live) topics: DnD, AI, QnA: DnD: Introductio…" at bounding box center [221, 204] width 414 height 452
click at [414, 237] on div "AI Assistant" at bounding box center [221, 226] width 414 height 36
click at [413, 234] on button "Close" at bounding box center [412, 225] width 20 height 21
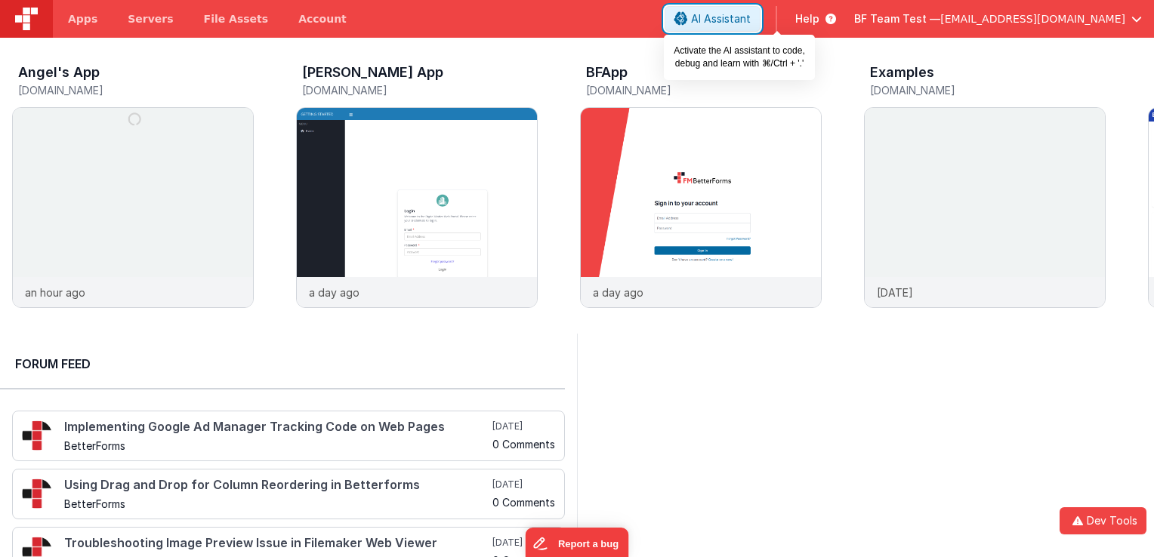
click at [751, 19] on span "AI Assistant" at bounding box center [721, 18] width 60 height 15
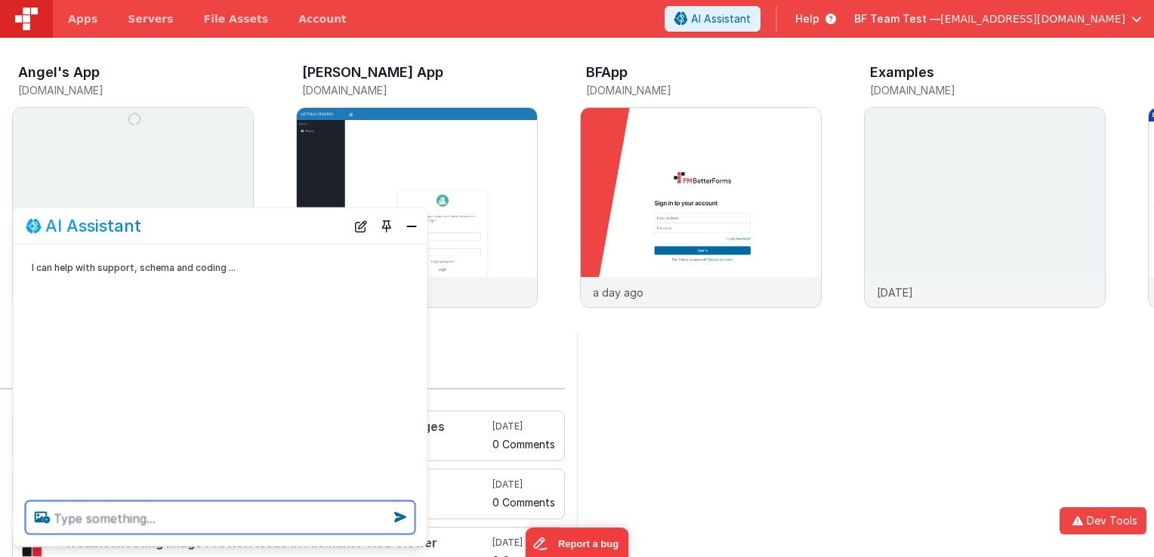
click at [184, 520] on textarea at bounding box center [221, 518] width 390 height 33
type textarea "what are the hot topics for 'index db, pacman'"
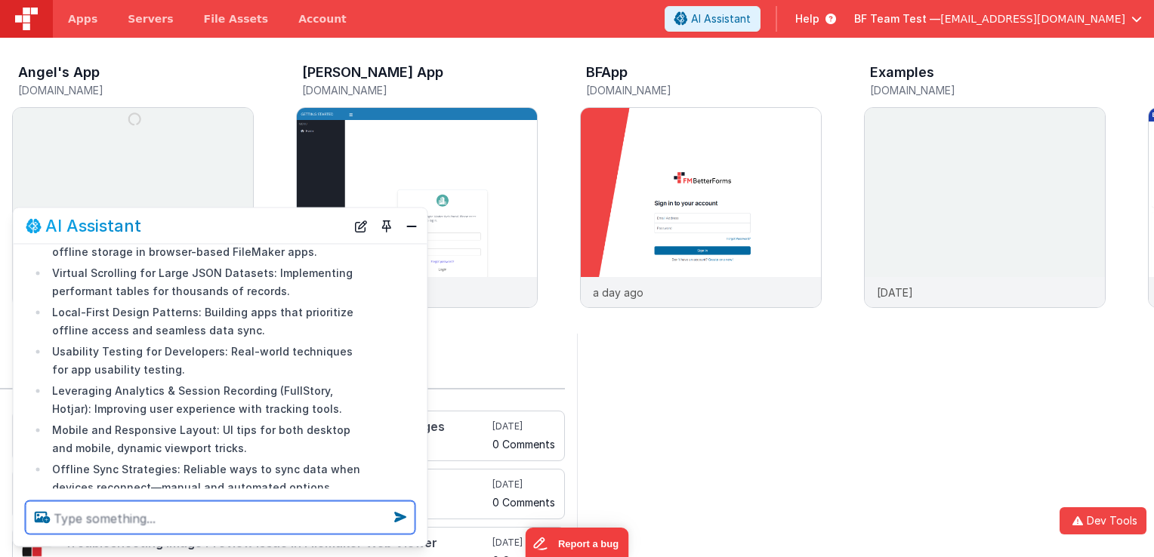
scroll to position [301, 0]
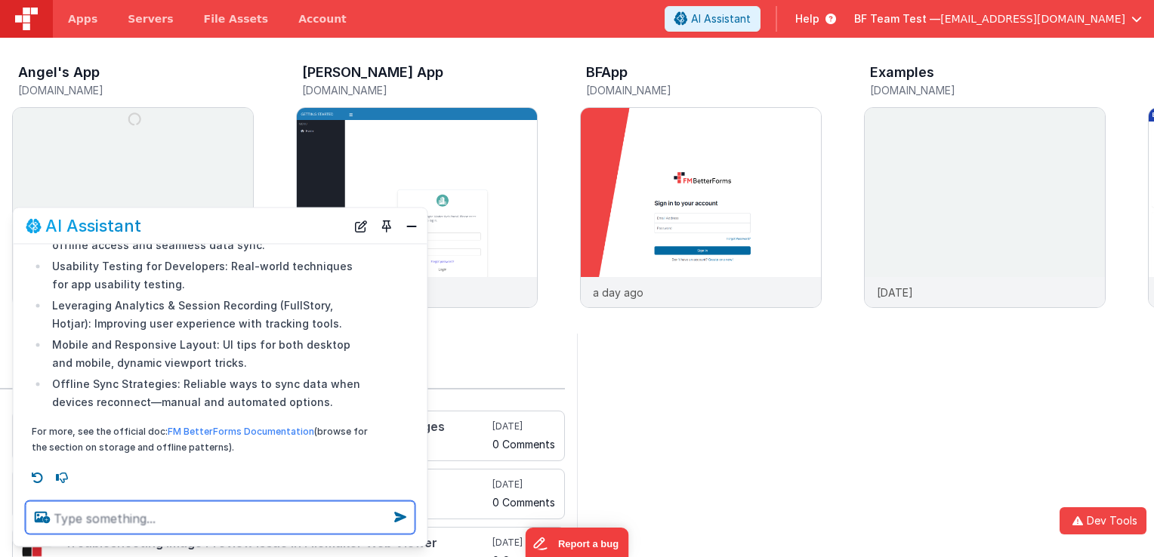
click at [246, 522] on textarea at bounding box center [221, 518] width 390 height 33
type textarea "what is index db?"
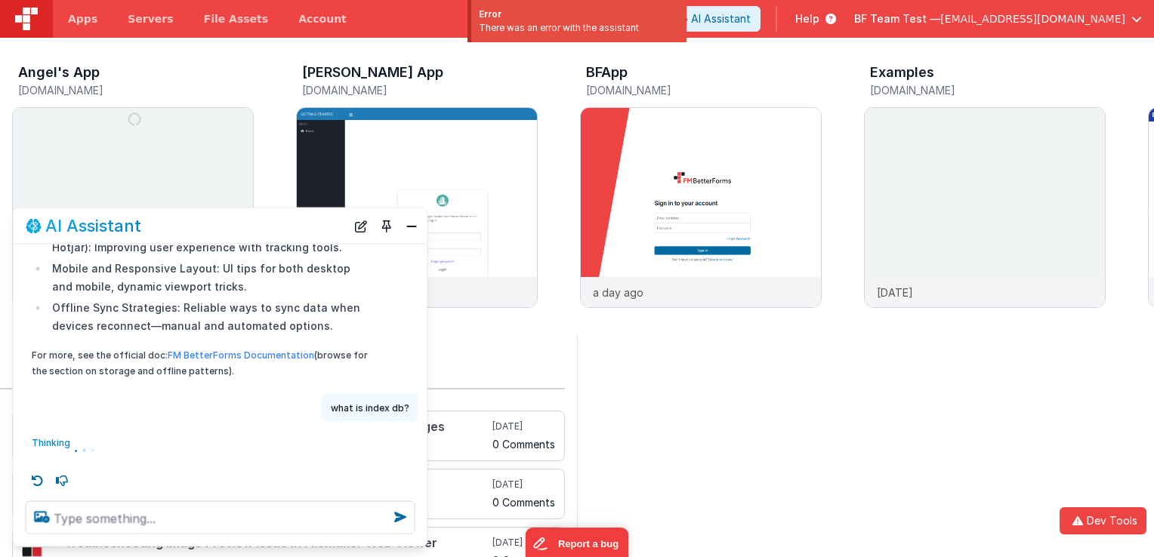
scroll to position [381, 0]
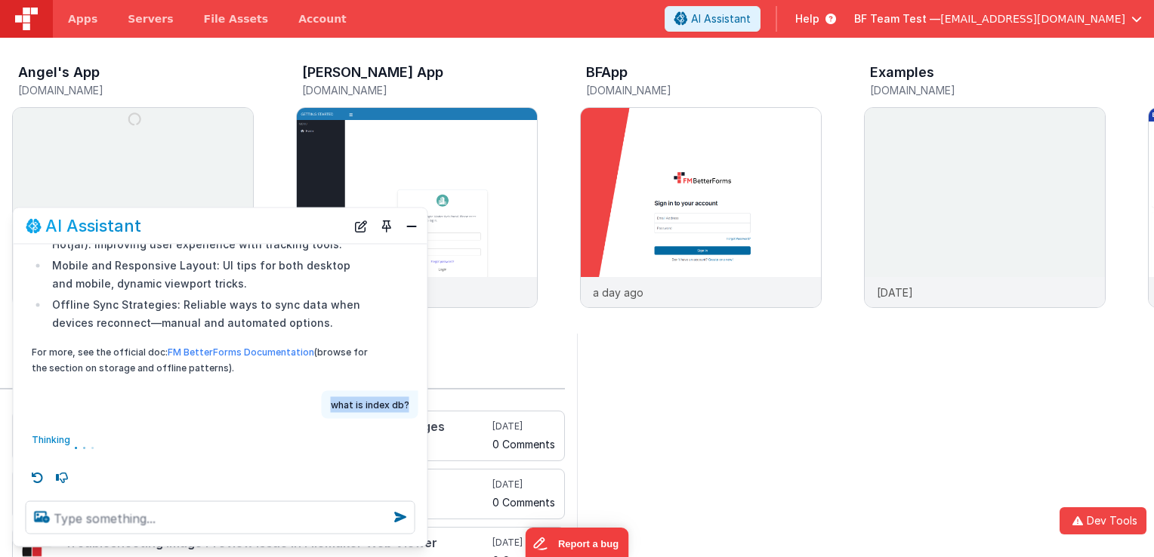
drag, startPoint x: 332, startPoint y: 402, endPoint x: 412, endPoint y: 403, distance: 79.3
click at [412, 403] on div "what is index db?" at bounding box center [370, 405] width 97 height 28
copy p "what is index db?"
click at [407, 228] on button "Close" at bounding box center [412, 225] width 20 height 21
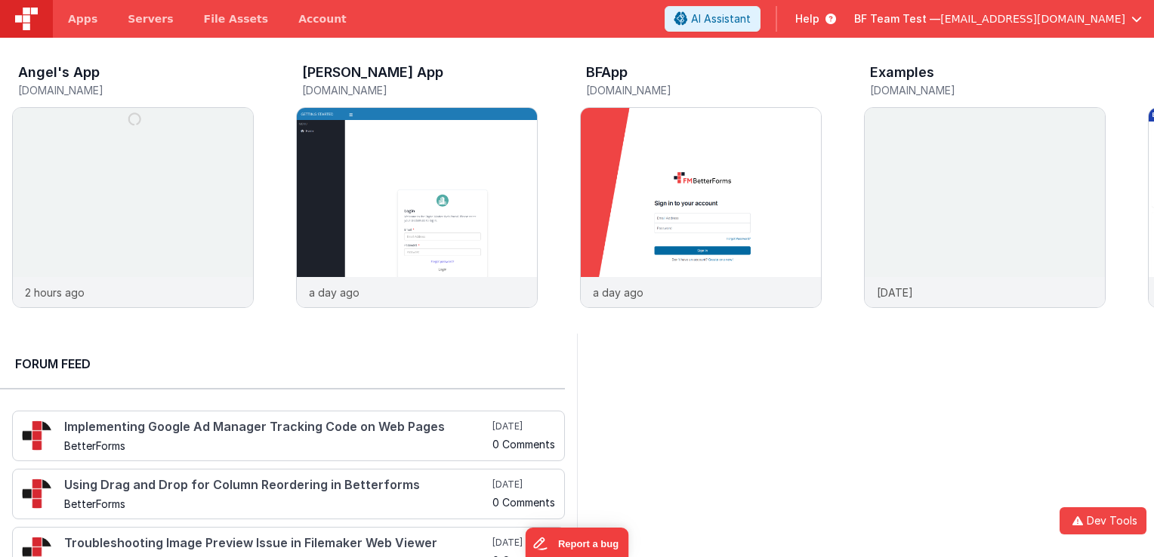
click at [767, 5] on header "Apps Servers File Assets Account Some FUTURE Slot AI Assistant Help BF Team Tes…" at bounding box center [577, 19] width 1154 height 38
click at [751, 14] on span "AI Assistant" at bounding box center [721, 18] width 60 height 15
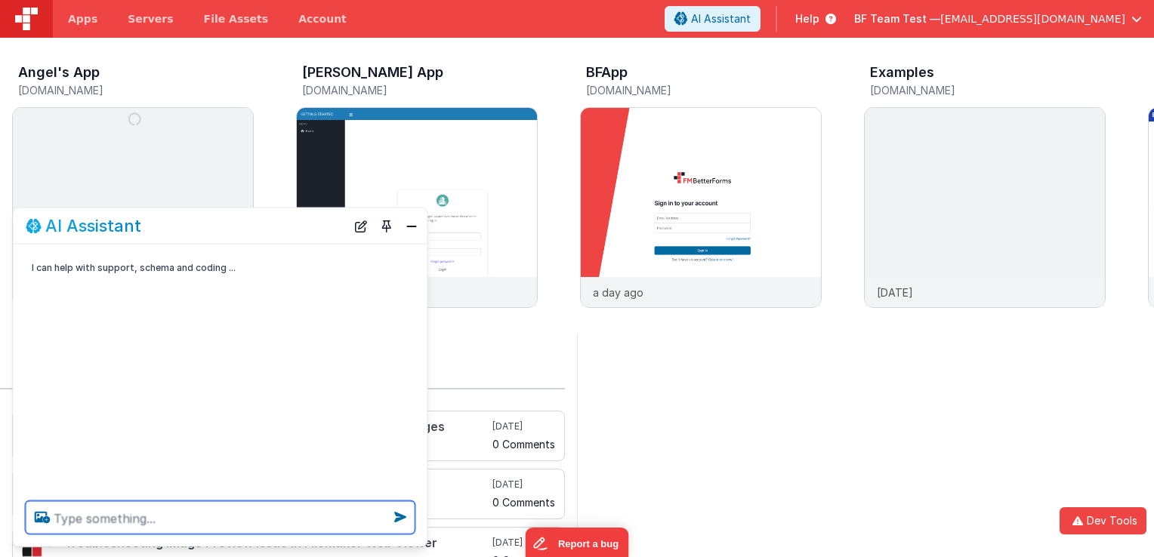
paste textarea "what is index db?"
type textarea "what is index db?"
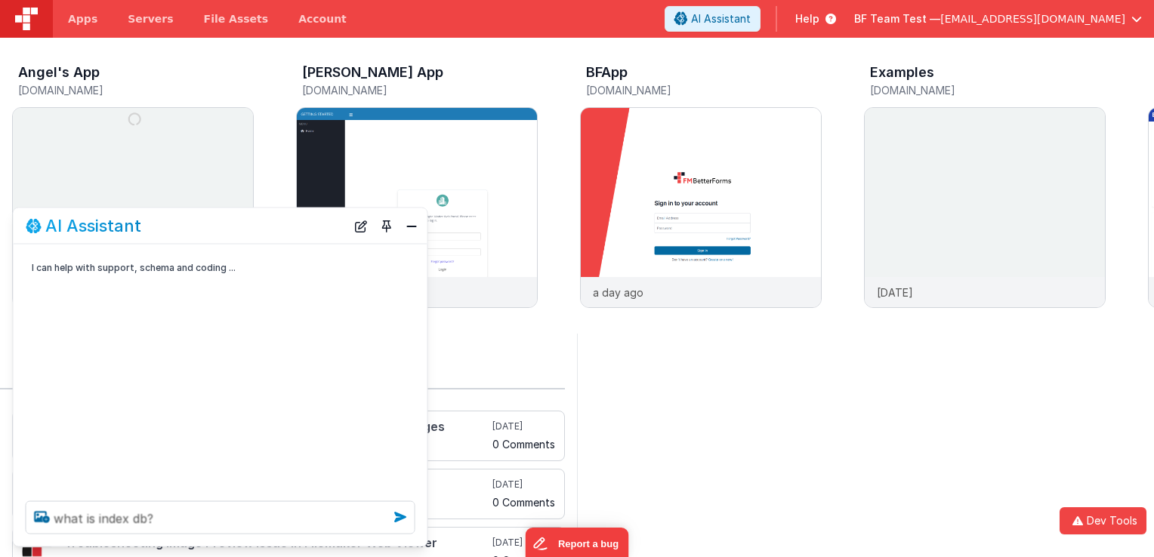
click at [400, 518] on icon at bounding box center [400, 517] width 24 height 24
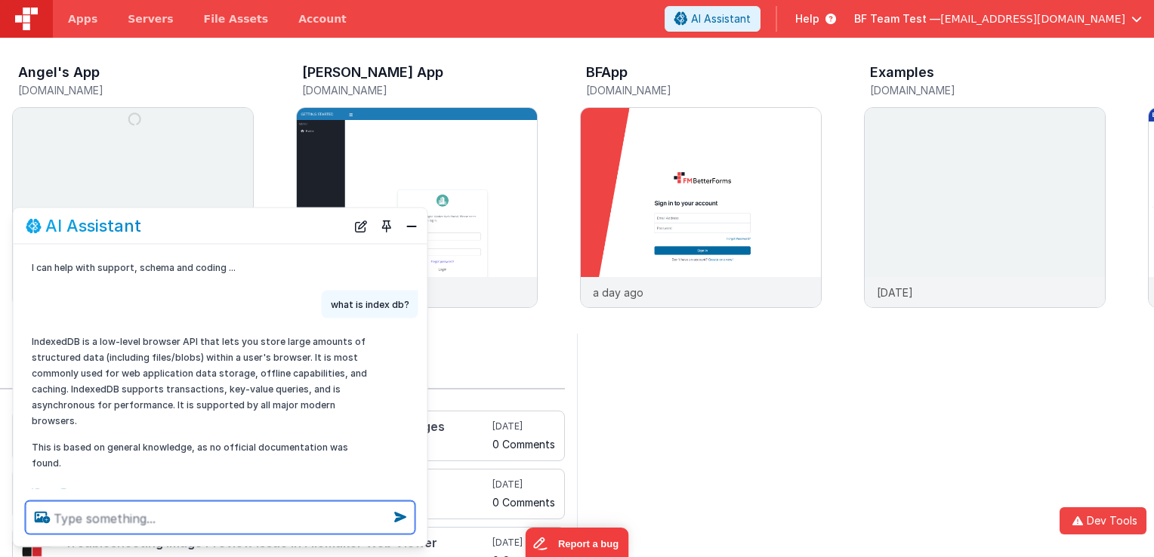
scroll to position [16, 0]
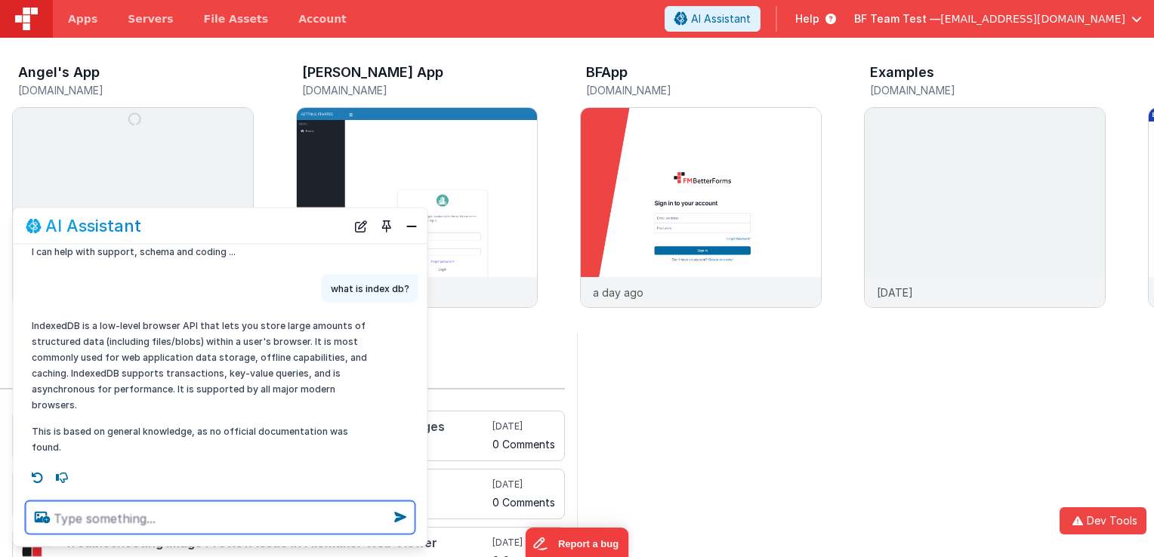
click at [334, 518] on textarea at bounding box center [221, 518] width 390 height 33
type textarea "what is dnd?"
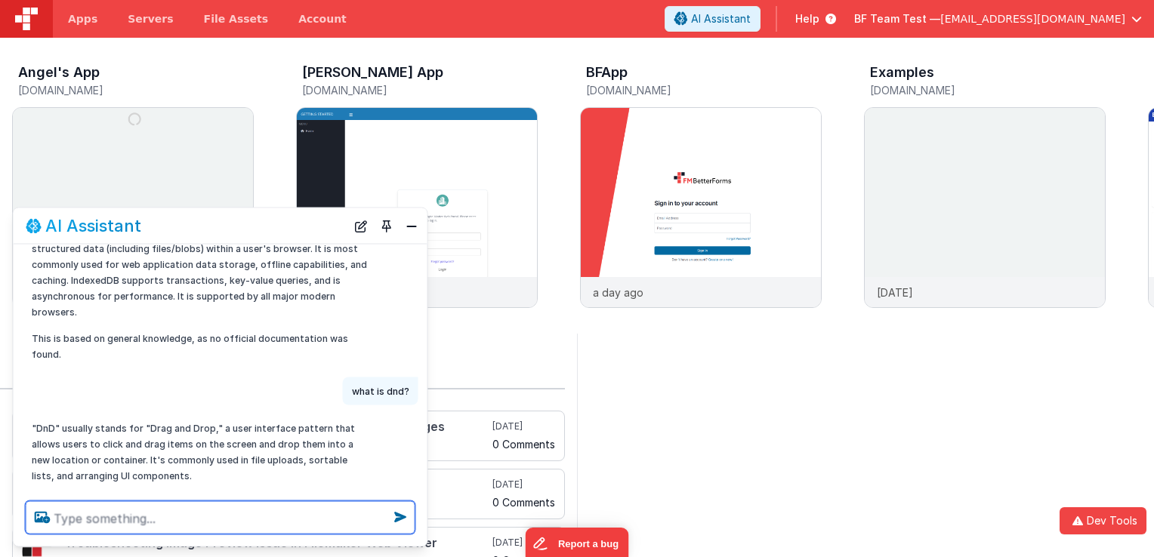
scroll to position [180, 0]
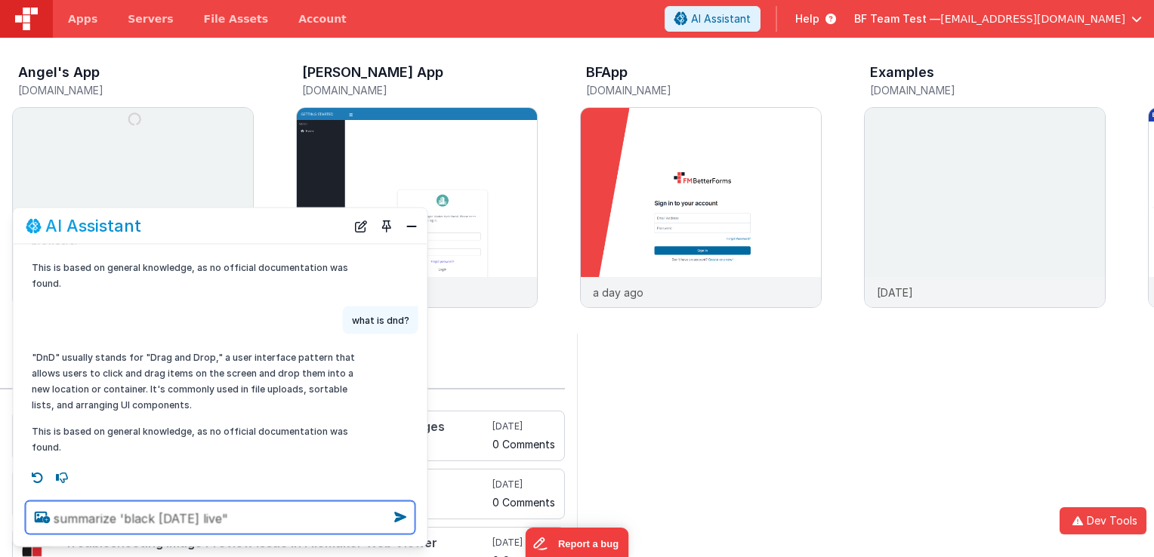
type textarea "summarize 'black friday live" \"
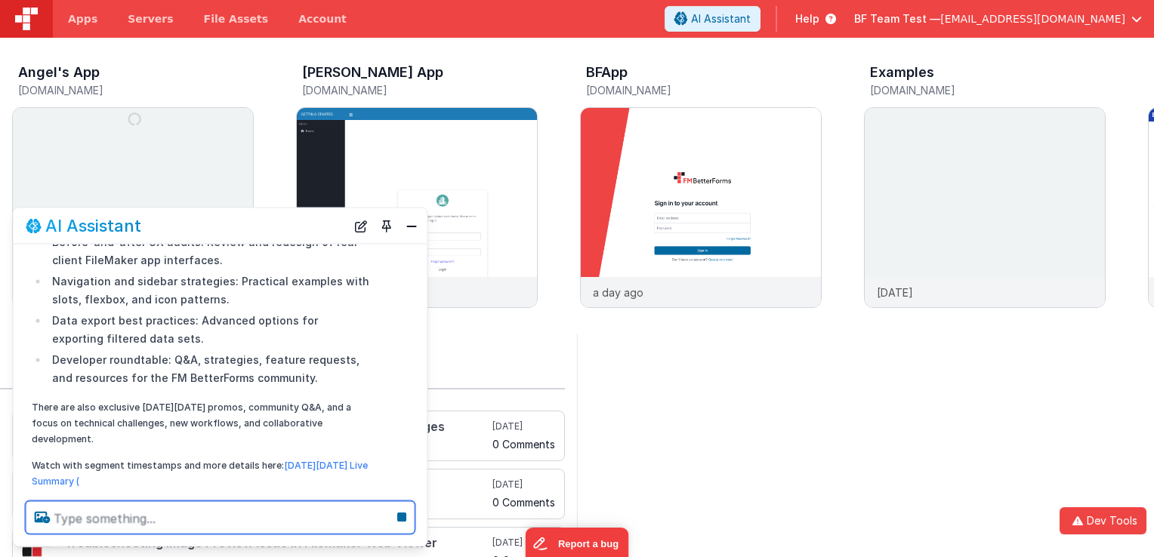
scroll to position [711, 0]
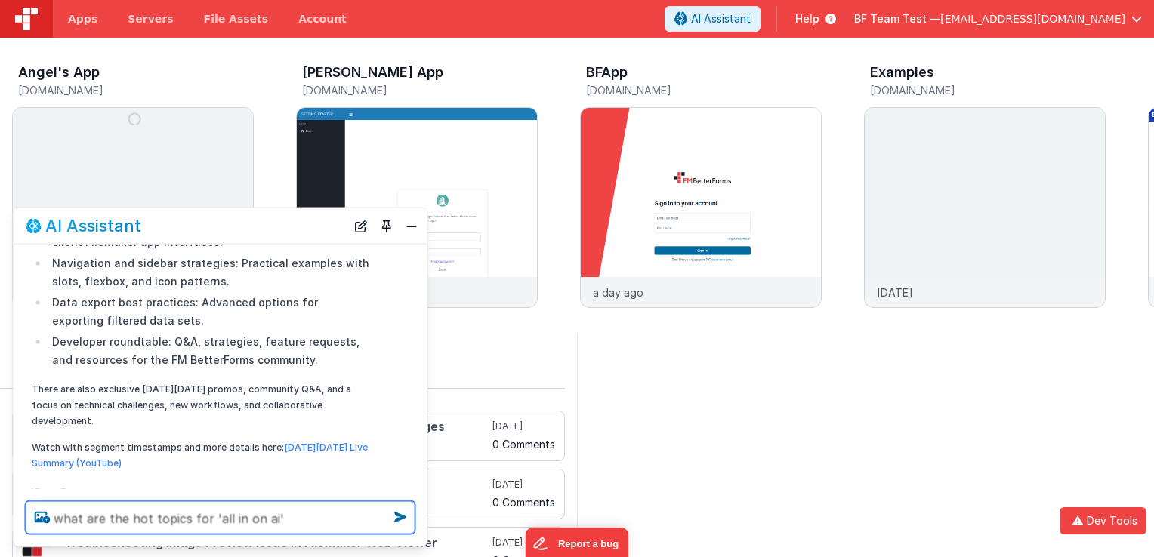
type textarea "what are the hot topics for 'all in on ai'"
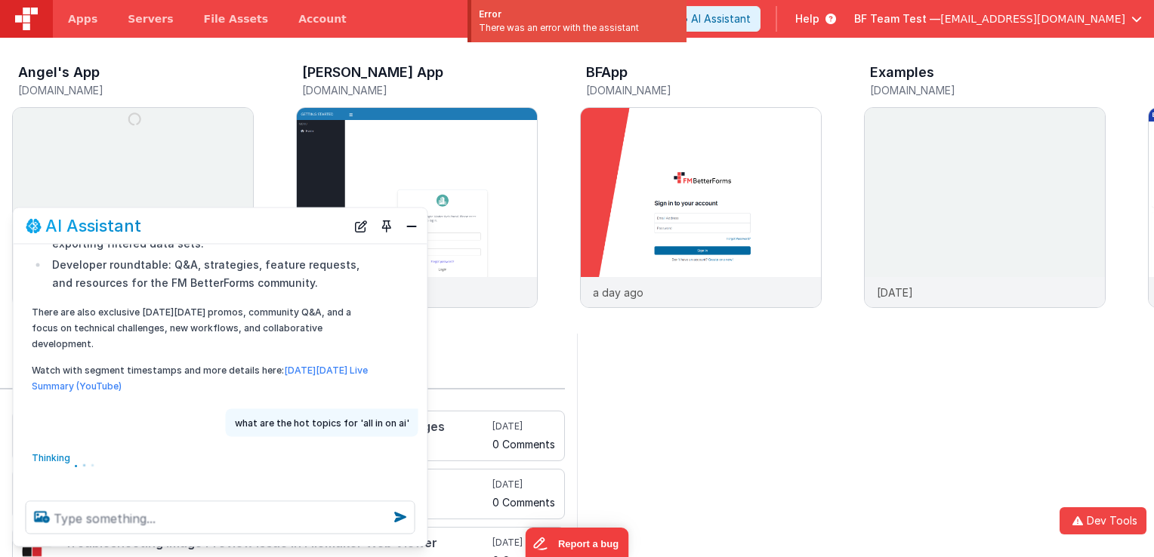
scroll to position [790, 0]
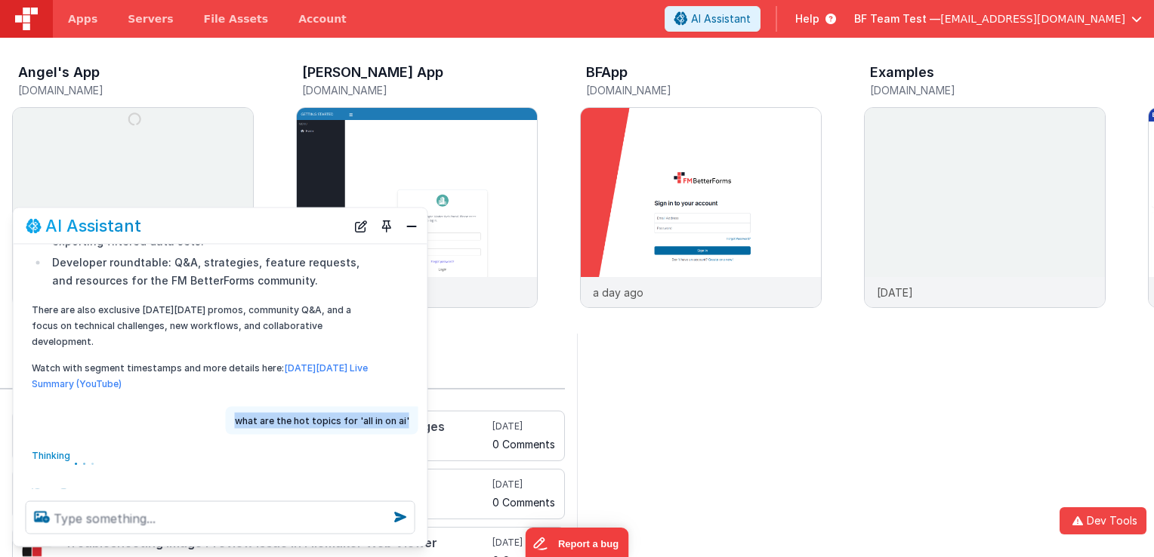
drag, startPoint x: 409, startPoint y: 403, endPoint x: 239, endPoint y: 400, distance: 170.0
click at [239, 406] on div "what are the hot topics for 'all in on ai'" at bounding box center [322, 420] width 193 height 28
copy p "what are the hot topics for 'all in on ai'"
click at [414, 225] on button "Close" at bounding box center [412, 225] width 20 height 21
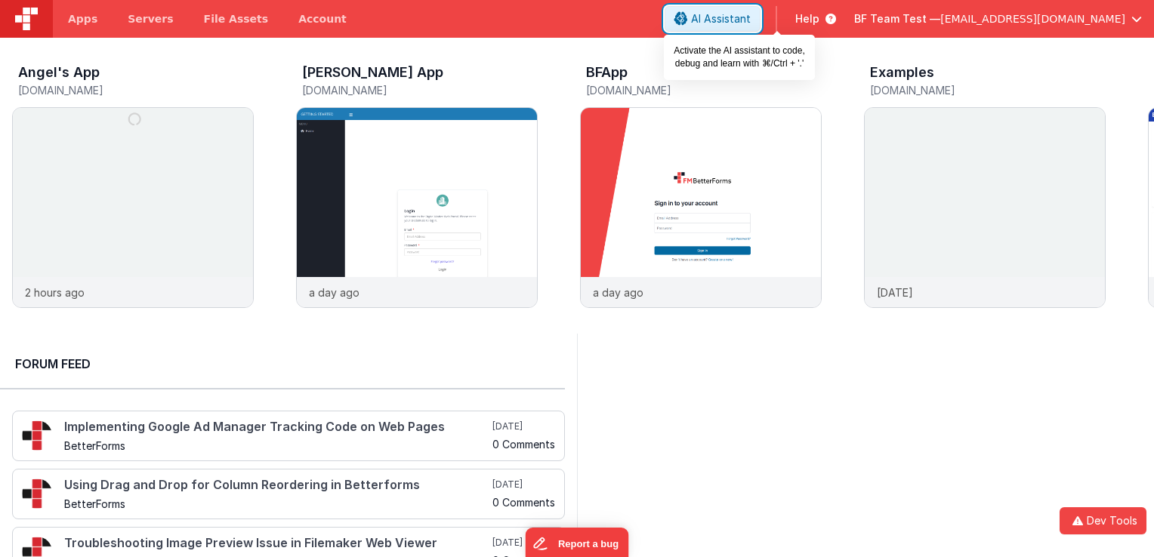
click at [751, 14] on span "AI Assistant" at bounding box center [721, 18] width 60 height 15
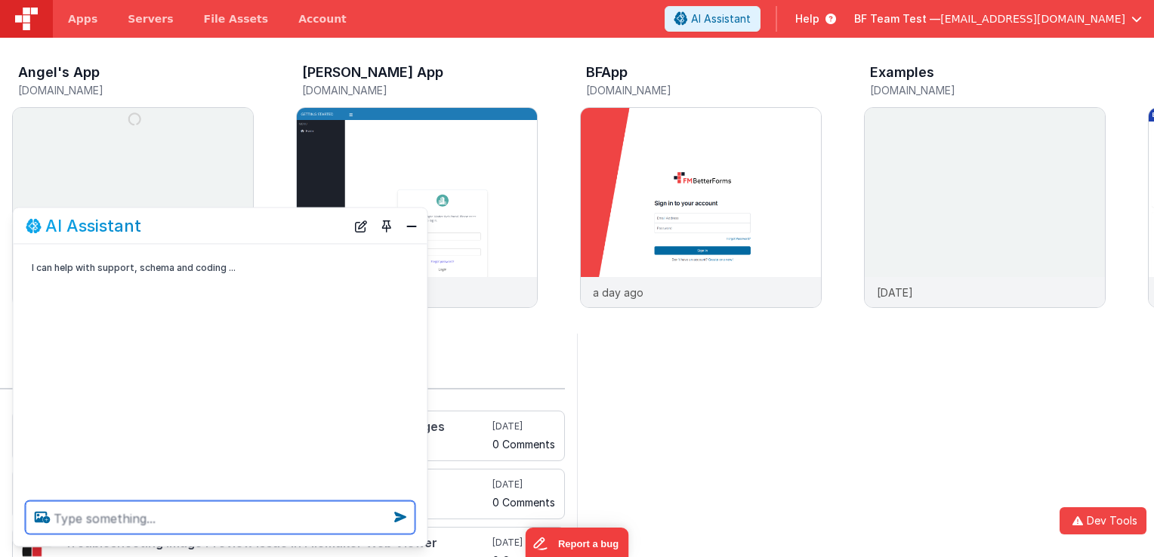
paste textarea "what are the hot topics for 'all in on ai'"
type textarea "what are the hot topics for 'all in on ai'"
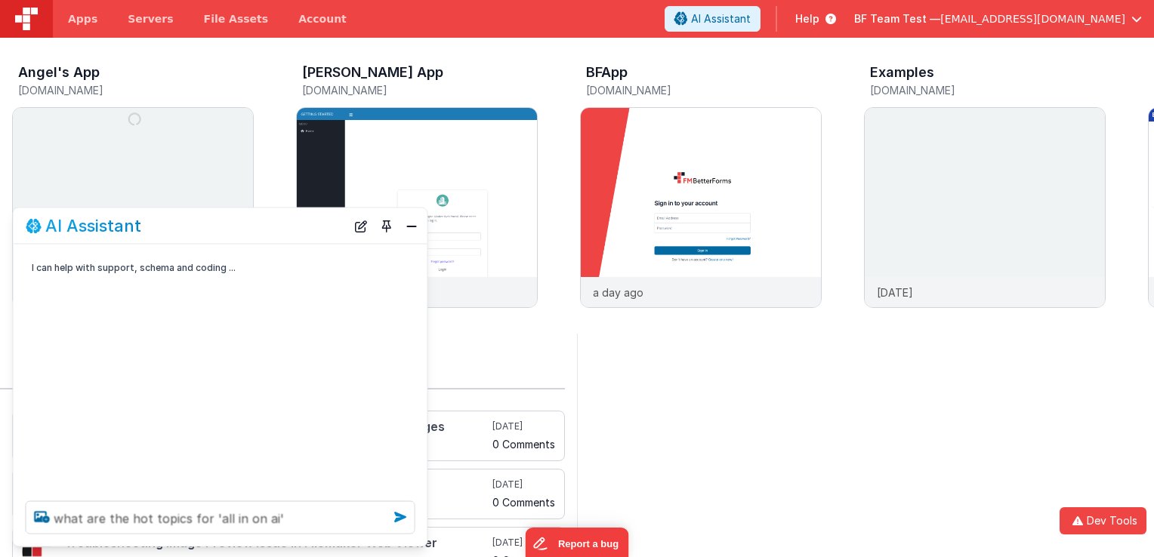
click at [397, 518] on icon at bounding box center [400, 517] width 24 height 24
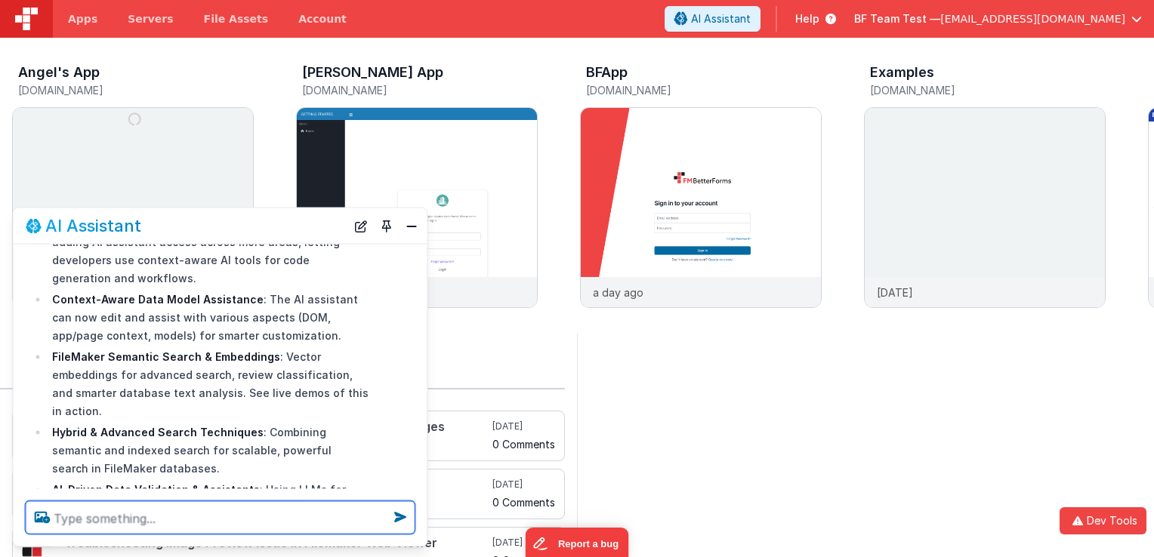
scroll to position [267, 0]
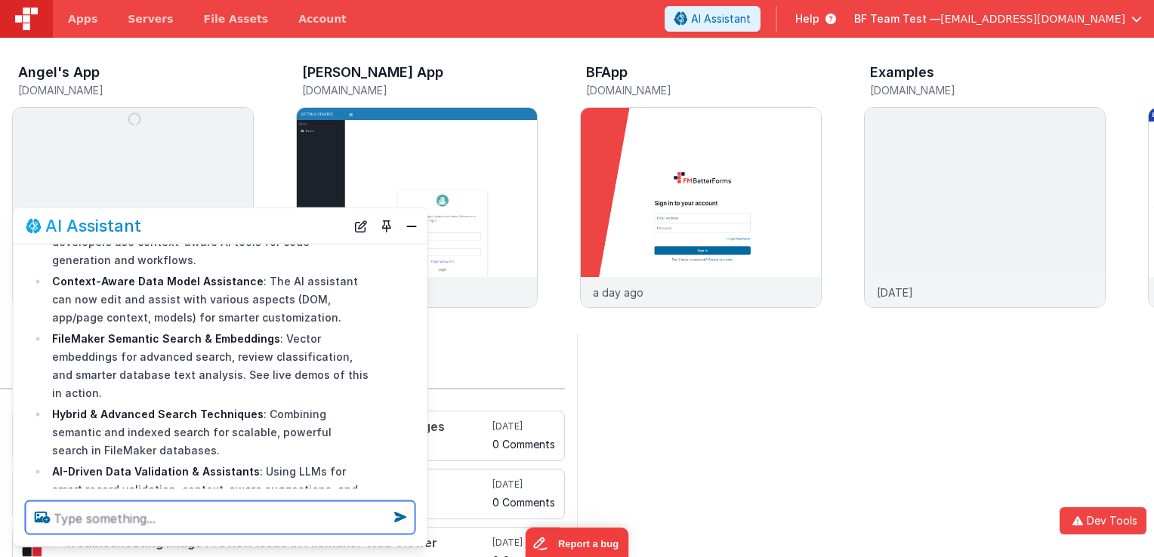
type textarea "d"
type textarea "what is dotfmp"
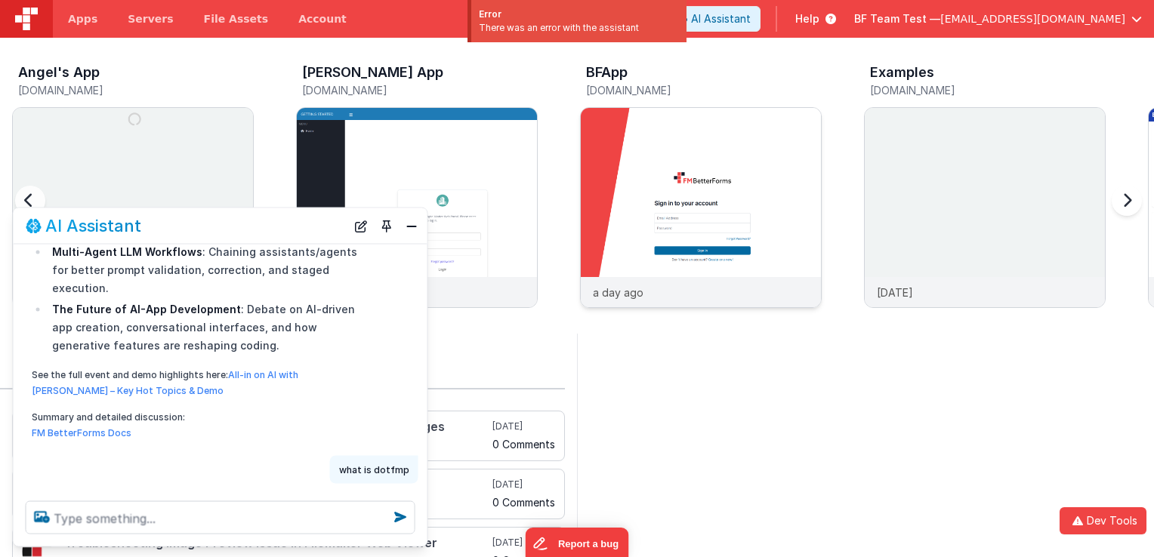
scroll to position [573, 0]
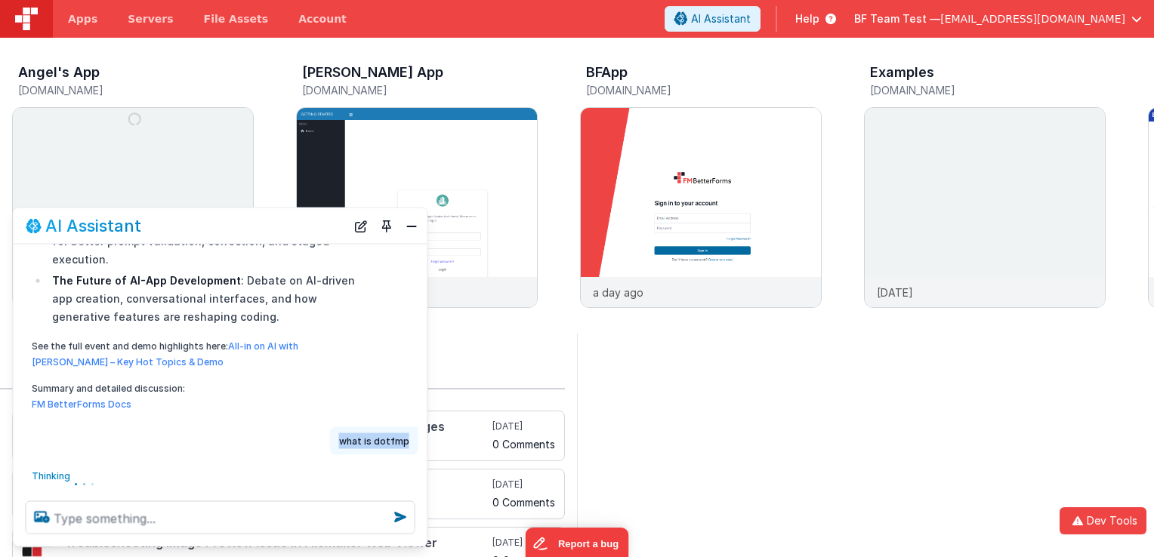
drag, startPoint x: 344, startPoint y: 406, endPoint x: 409, endPoint y: 406, distance: 64.2
click at [409, 433] on p "what is dotfmp" at bounding box center [374, 441] width 70 height 16
copy p "what is dotfmp"
click at [412, 222] on button "Close" at bounding box center [412, 225] width 20 height 21
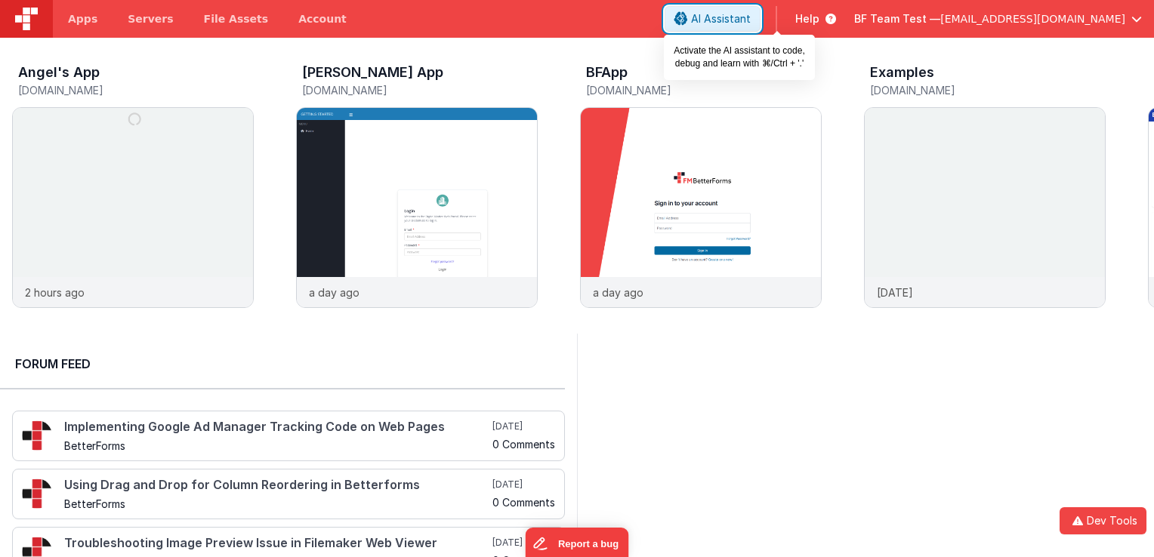
click at [751, 14] on span "AI Assistant" at bounding box center [721, 18] width 60 height 15
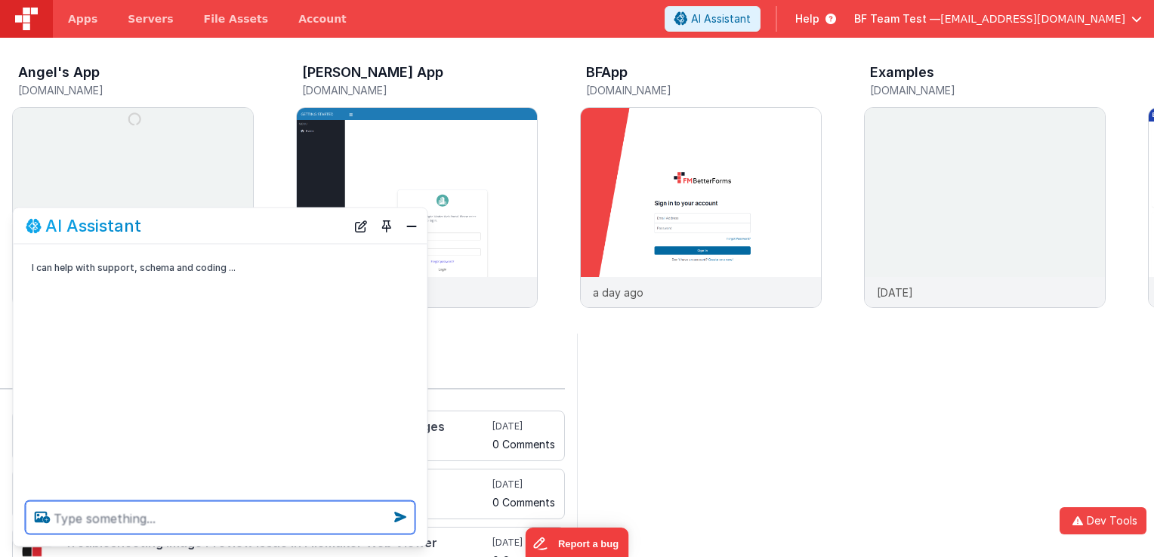
paste textarea "what is dotfmp"
type textarea "what is dotfmp"
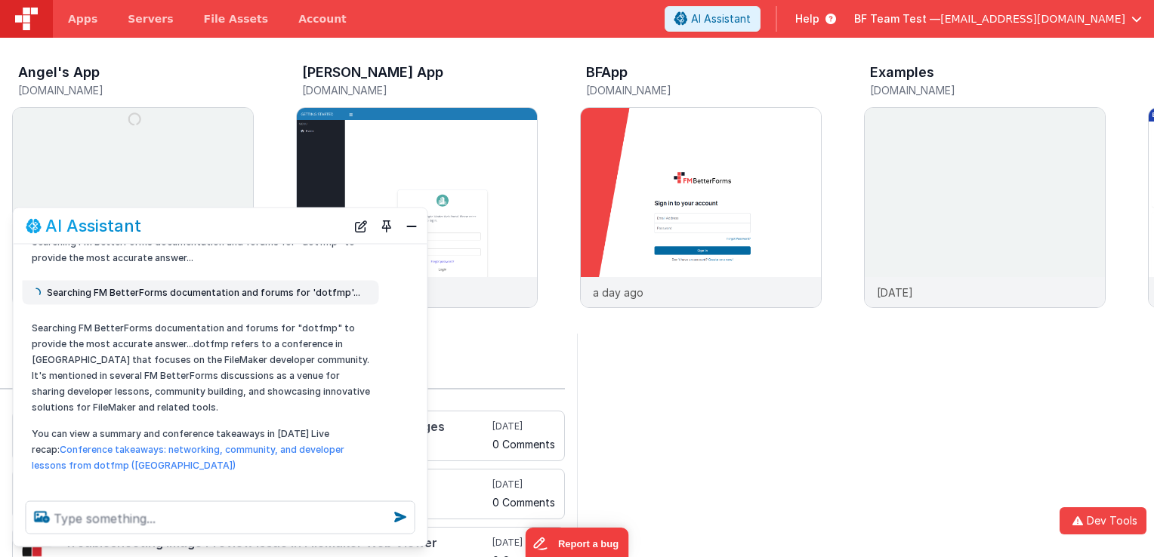
scroll to position [118, 0]
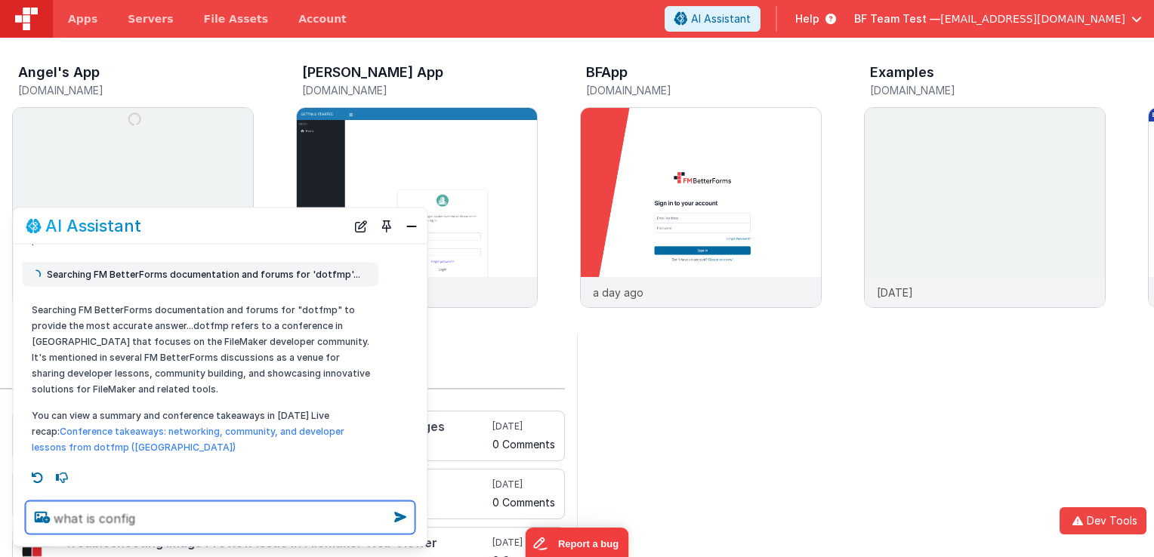
type textarea "what is config"
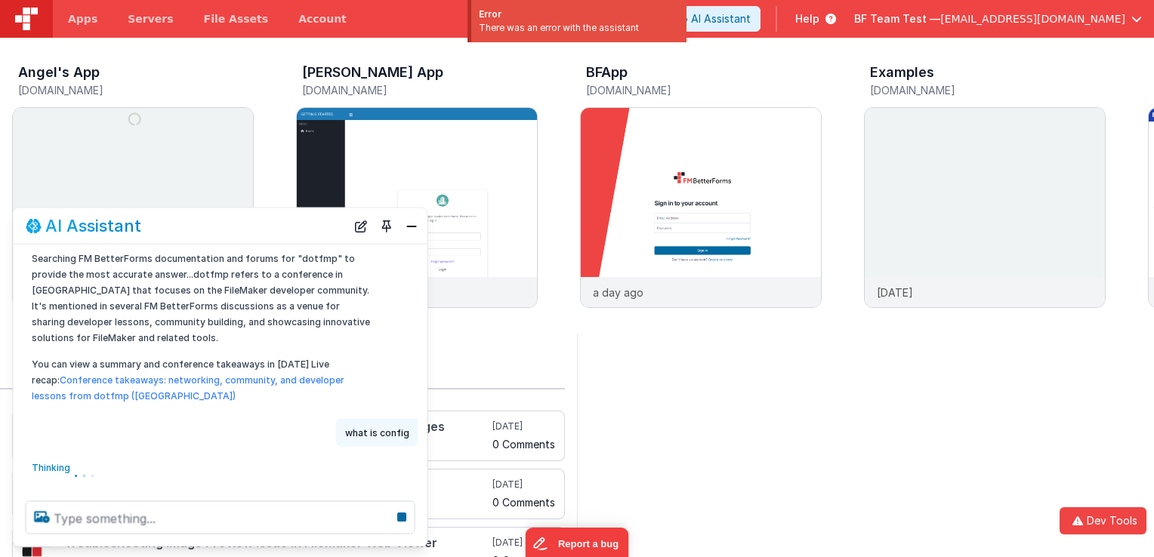
scroll to position [197, 0]
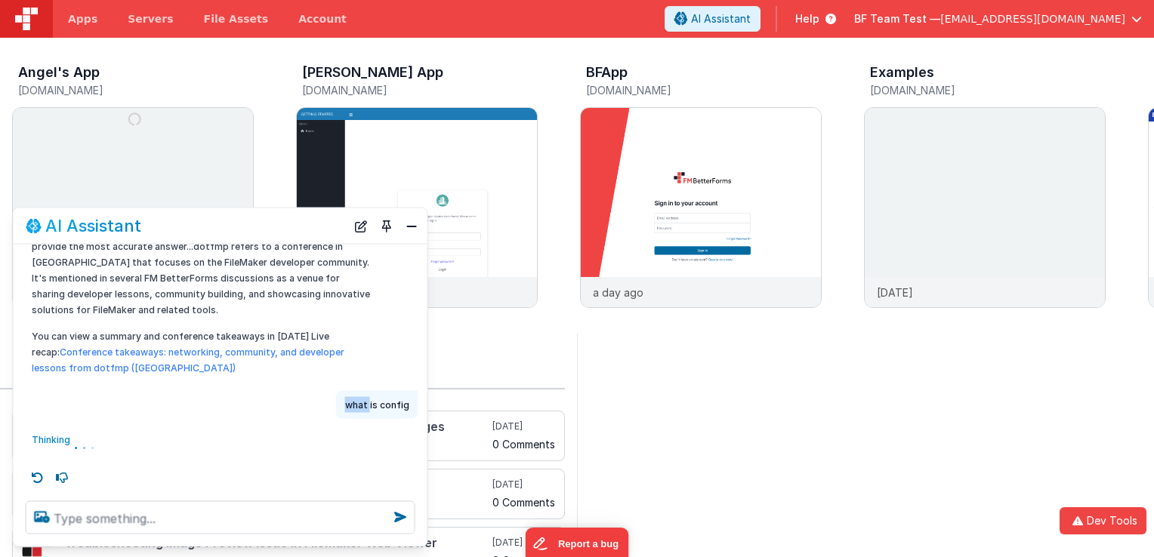
drag, startPoint x: 347, startPoint y: 401, endPoint x: 371, endPoint y: 404, distance: 23.6
click at [371, 404] on p "what is config" at bounding box center [377, 405] width 64 height 16
click at [406, 232] on button "Close" at bounding box center [412, 225] width 20 height 21
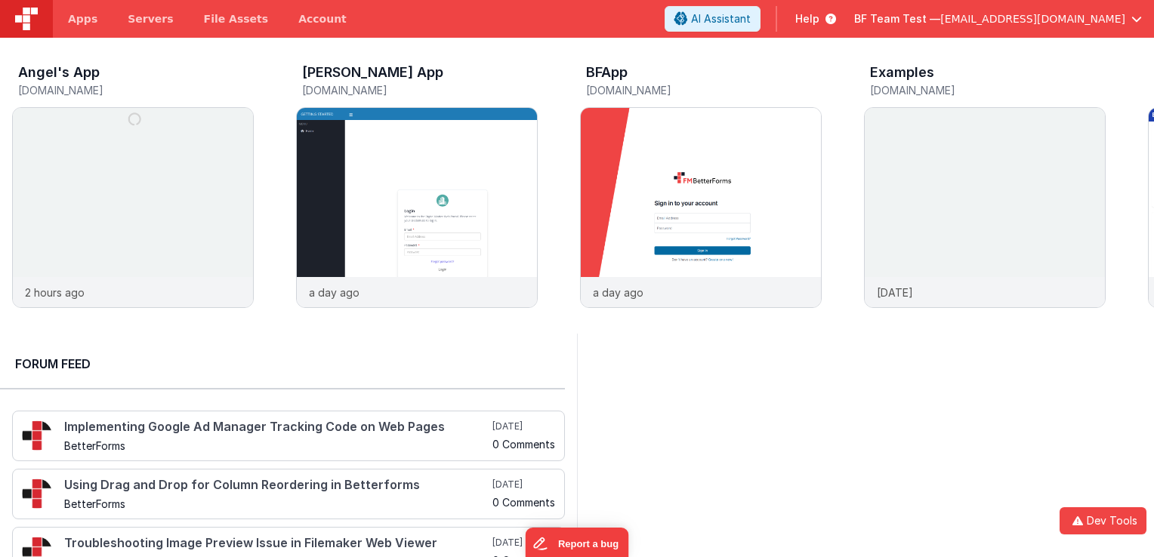
click at [775, 32] on header "Apps Servers File Assets Account Some FUTURE Slot AI Assistant Help BF Team Tes…" at bounding box center [577, 19] width 1154 height 38
drag, startPoint x: 768, startPoint y: 15, endPoint x: 742, endPoint y: 97, distance: 86.2
click at [751, 15] on span "AI Assistant" at bounding box center [721, 18] width 60 height 15
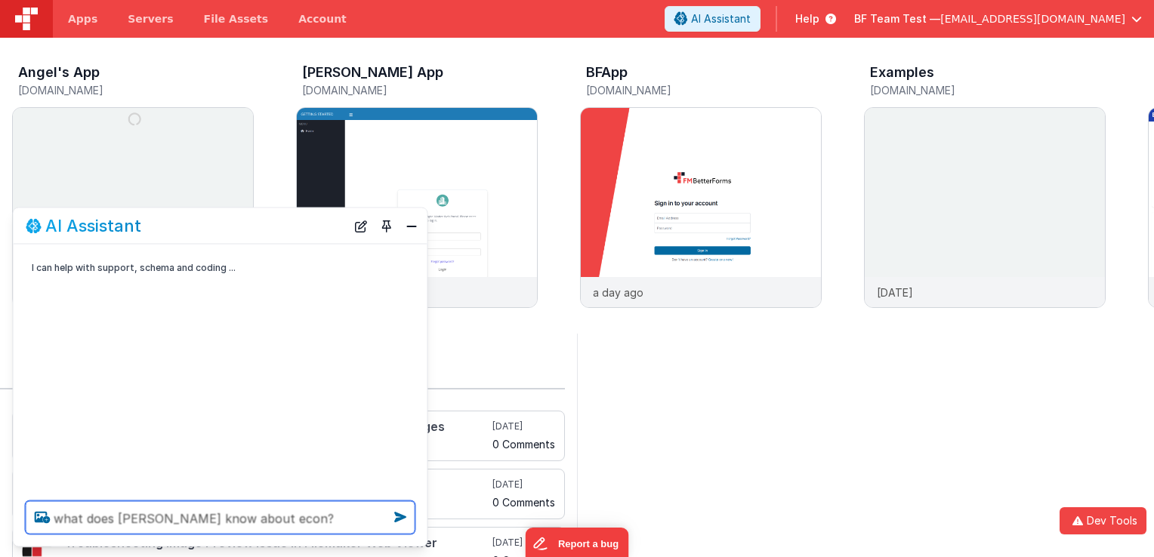
type textarea "what does cris conger know about econ?"
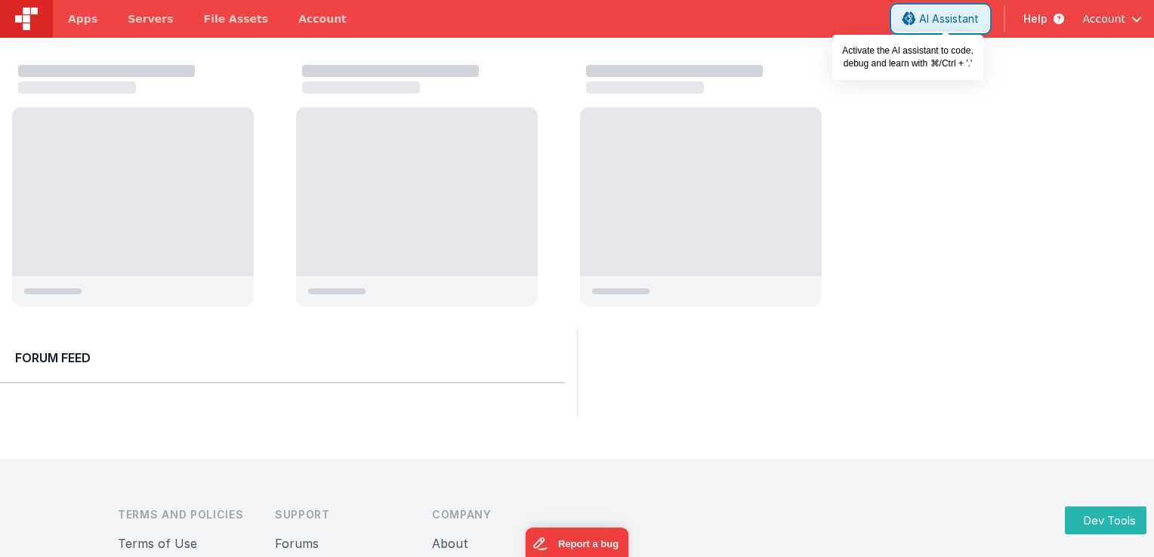
click at [916, 20] on icon at bounding box center [910, 19] width 14 height 1
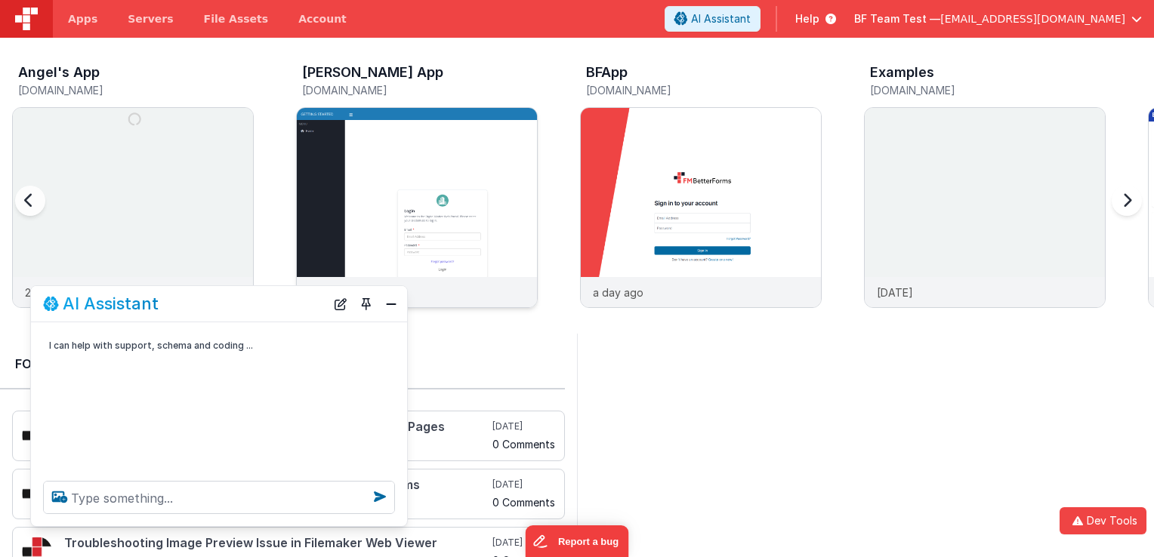
drag, startPoint x: 236, startPoint y: 310, endPoint x: 338, endPoint y: 198, distance: 152.4
click at [338, 198] on section "New Drag N' Drop Editor - Beta Preview Say good bye to hand-coding! Build faste…" at bounding box center [577, 316] width 1154 height 557
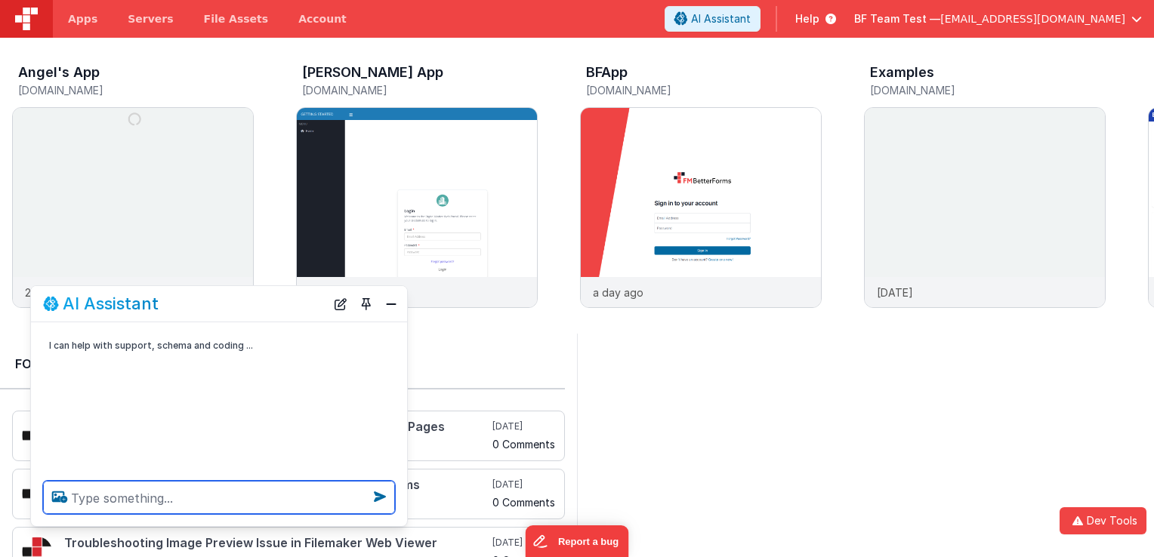
click at [182, 499] on textarea at bounding box center [219, 497] width 352 height 33
type textarea "ffd"
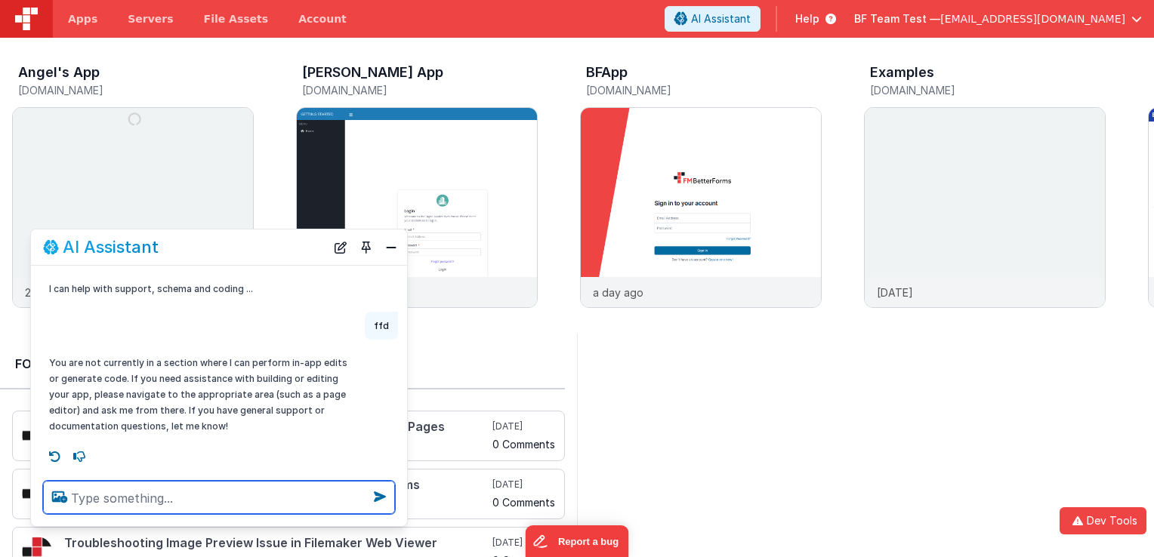
click at [208, 497] on textarea at bounding box center [219, 497] width 352 height 33
type textarea "hey what are fl"
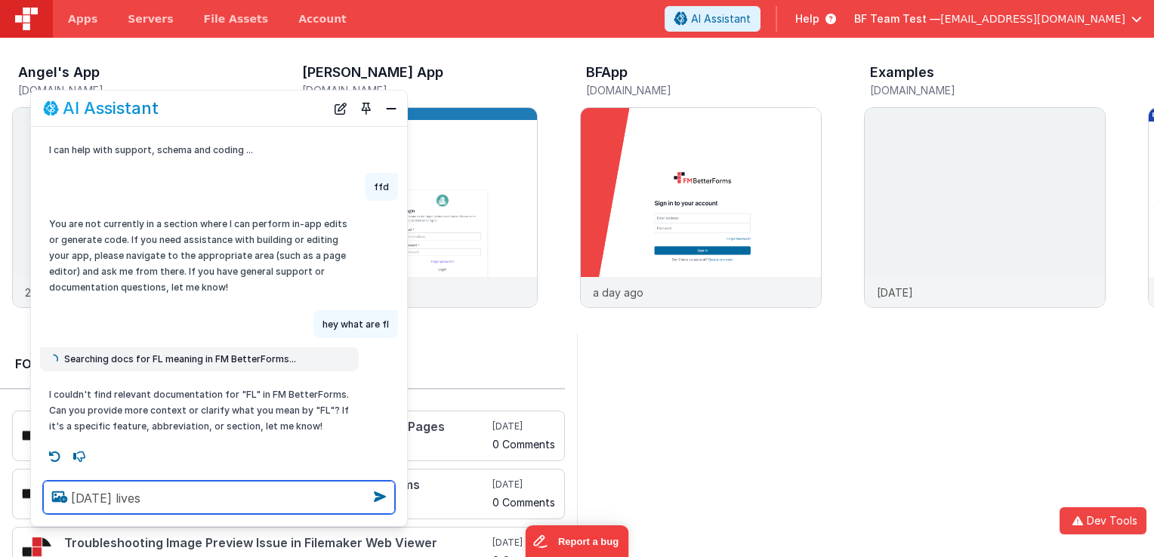
type textarea "friday lives"
